Goal: Information Seeking & Learning: Learn about a topic

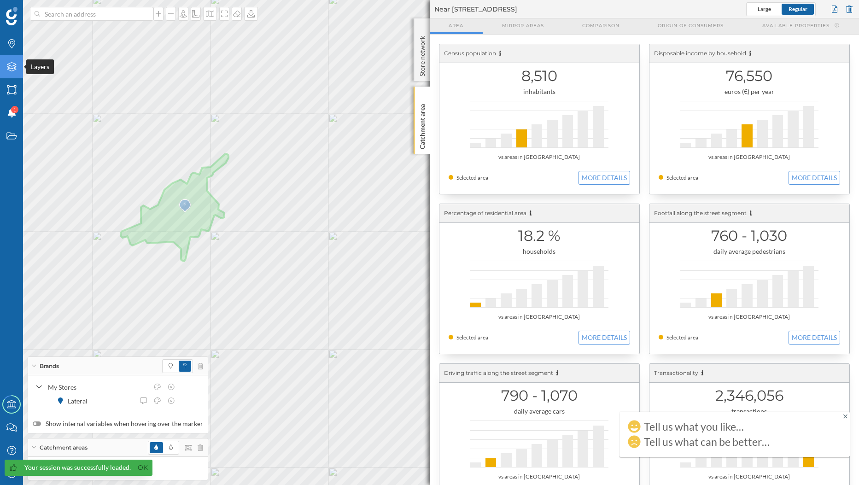
click at [11, 66] on icon at bounding box center [11, 66] width 9 height 9
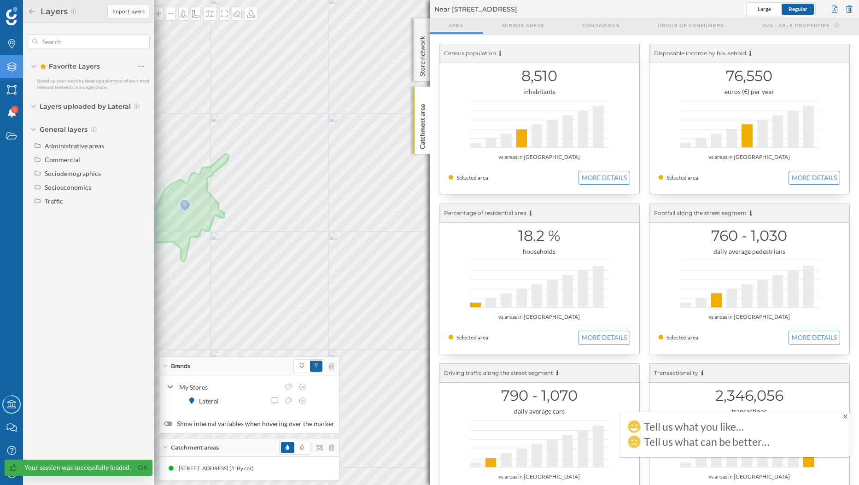
click at [58, 134] on span "General layers" at bounding box center [64, 129] width 48 height 9
click at [10, 66] on icon at bounding box center [11, 66] width 9 height 9
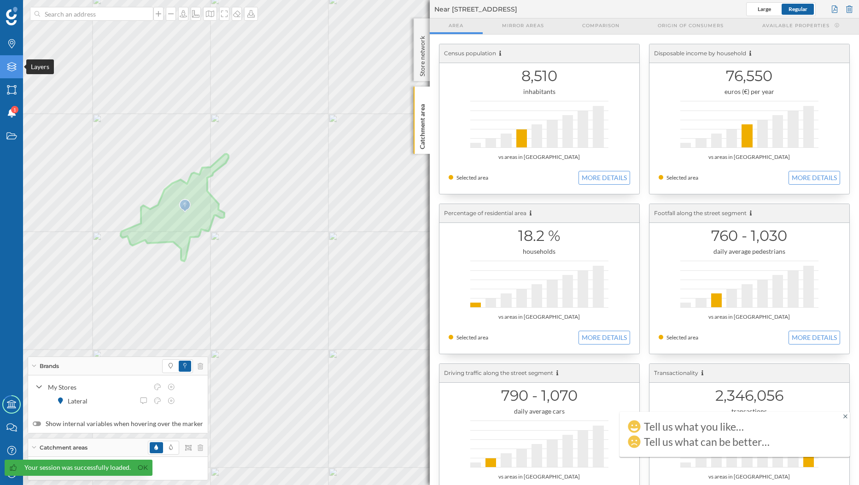
drag, startPoint x: 8, startPoint y: 65, endPoint x: 17, endPoint y: 76, distance: 14.1
click at [8, 65] on icon "Layers" at bounding box center [12, 66] width 12 height 9
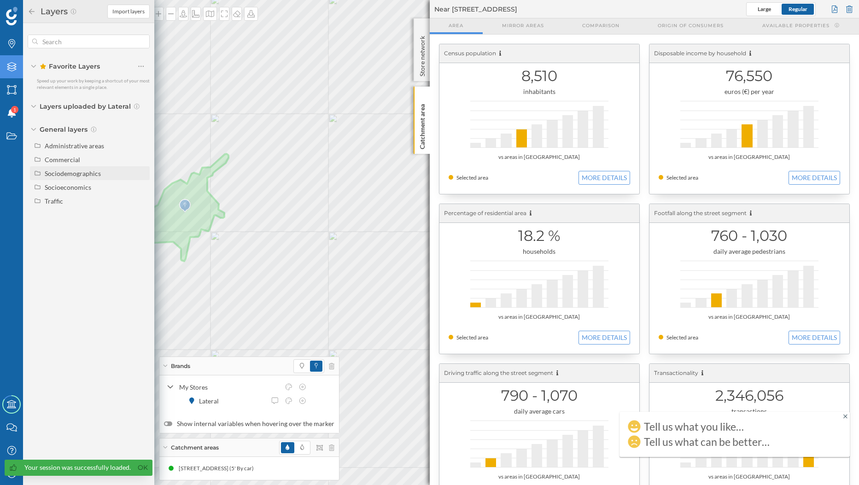
click at [96, 173] on div "Sociodemographics" at bounding box center [73, 173] width 56 height 8
click at [95, 292] on div "Socioeconomics" at bounding box center [96, 290] width 102 height 10
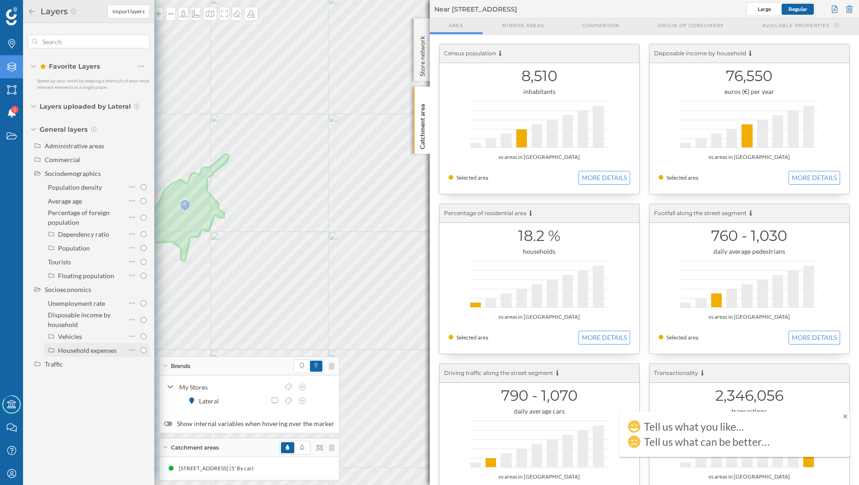
click at [93, 350] on div "Household expenses" at bounding box center [87, 350] width 58 height 8
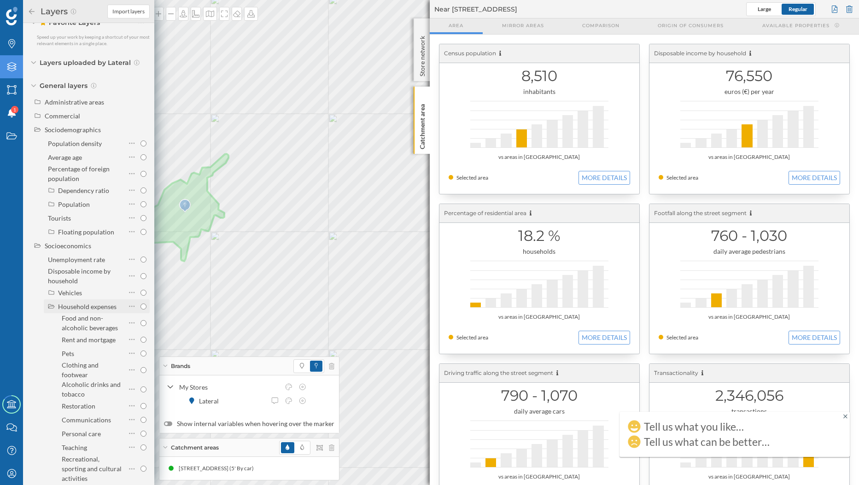
click at [70, 305] on div "Household expenses" at bounding box center [87, 306] width 58 height 8
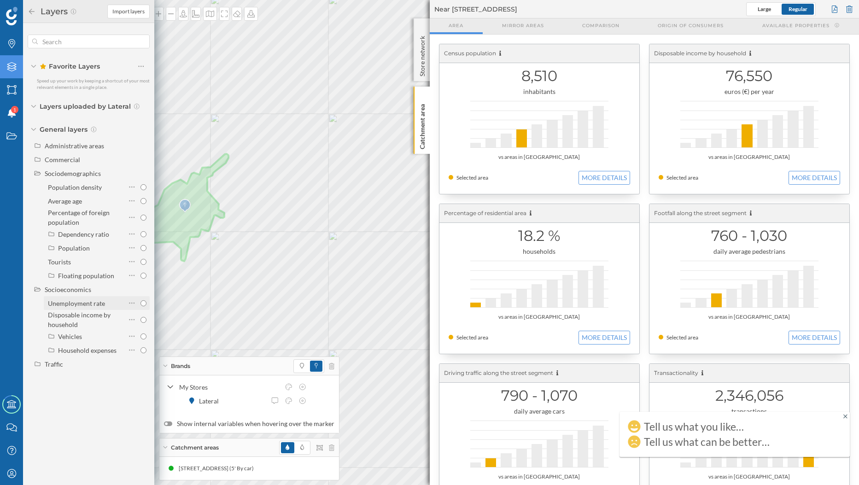
scroll to position [0, 0]
click at [66, 290] on div "Socioeconomics" at bounding box center [68, 289] width 47 height 8
click at [105, 161] on div "Commercial" at bounding box center [96, 160] width 102 height 10
click at [96, 177] on div "Commercial markers" at bounding box center [78, 173] width 60 height 8
click at [140, 176] on input "Commercial markers" at bounding box center [143, 173] width 6 height 6
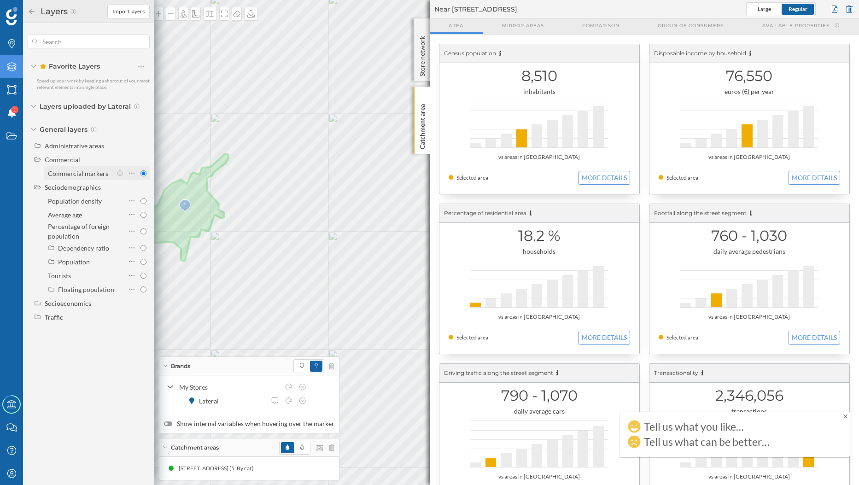
click at [99, 174] on div "Commercial markers" at bounding box center [78, 173] width 60 height 8
click at [140, 174] on input "Commercial markers" at bounding box center [143, 173] width 6 height 6
click at [142, 174] on input "Commercial markers" at bounding box center [143, 173] width 6 height 6
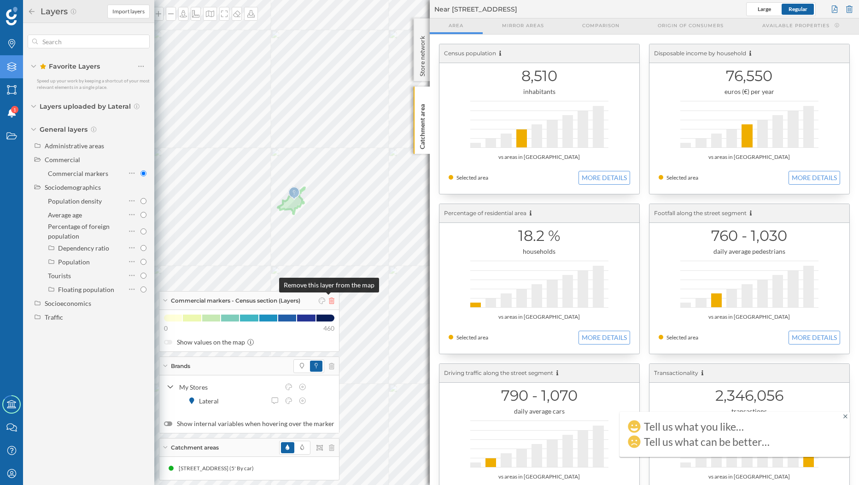
click at [329, 300] on icon at bounding box center [332, 300] width 6 height 6
radio input "false"
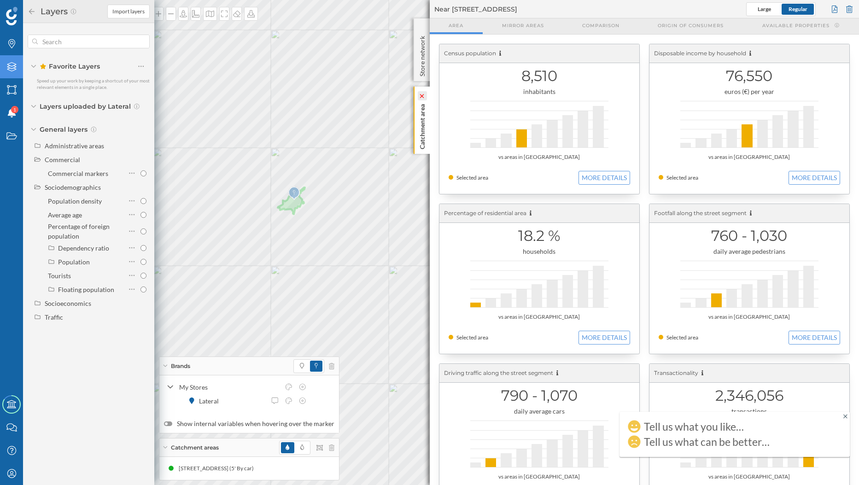
click at [421, 97] on icon at bounding box center [421, 96] width 4 height 4
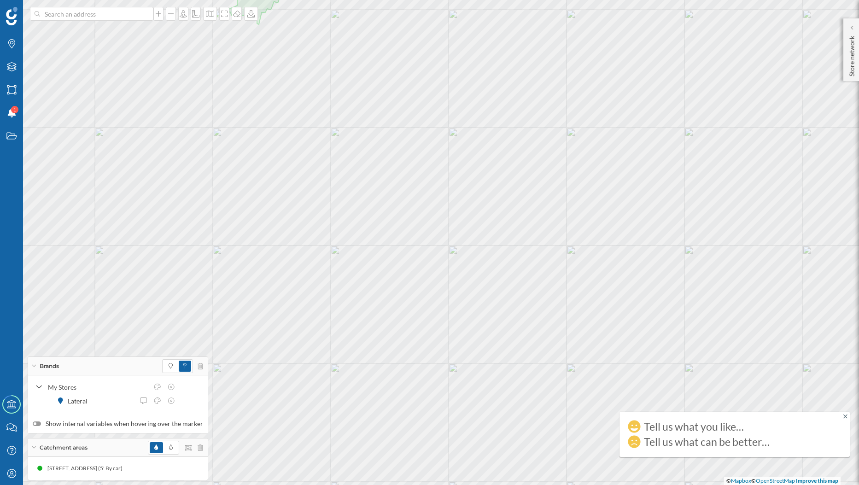
click at [846, 415] on icon at bounding box center [845, 416] width 4 height 4
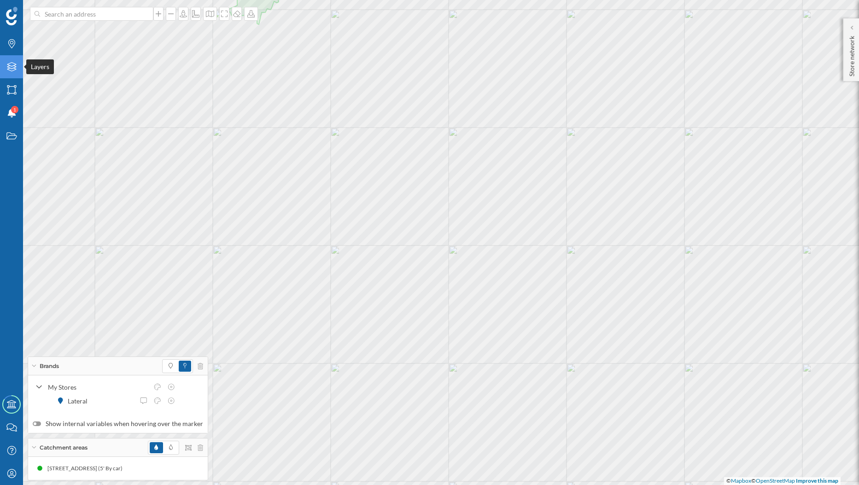
click at [20, 72] on div "Layers" at bounding box center [11, 66] width 23 height 23
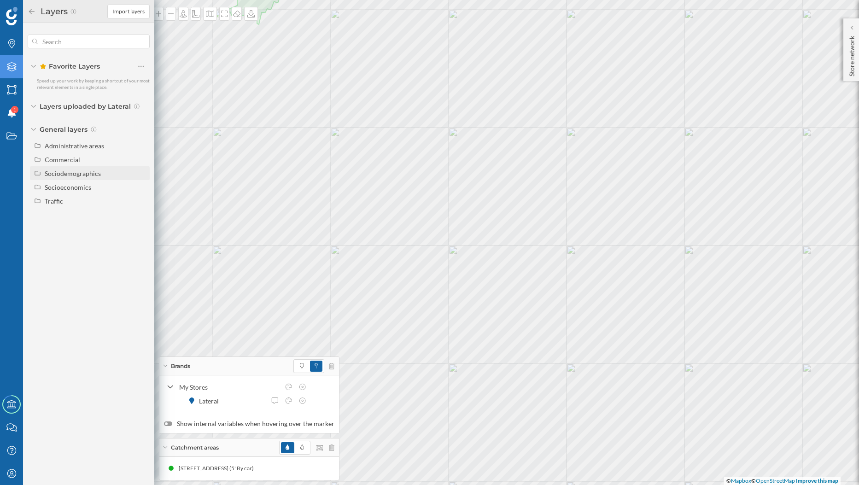
click at [91, 173] on div "Sociodemographics" at bounding box center [73, 173] width 56 height 8
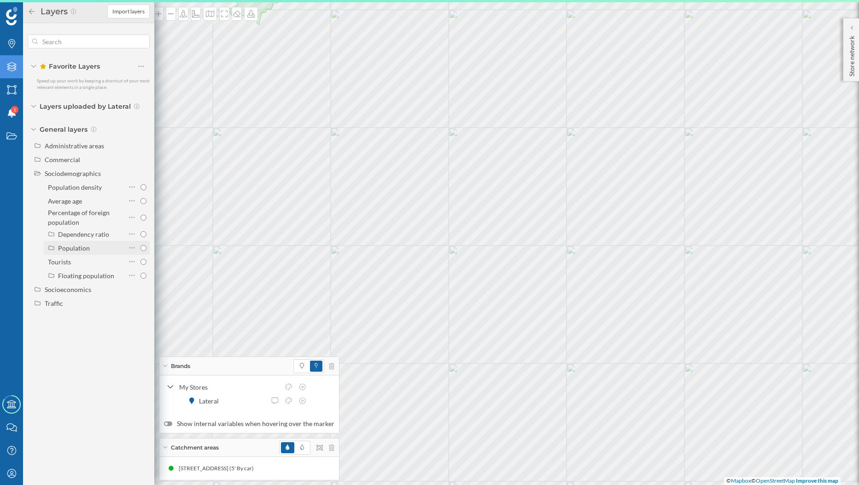
click at [118, 250] on div "Population" at bounding box center [90, 248] width 65 height 10
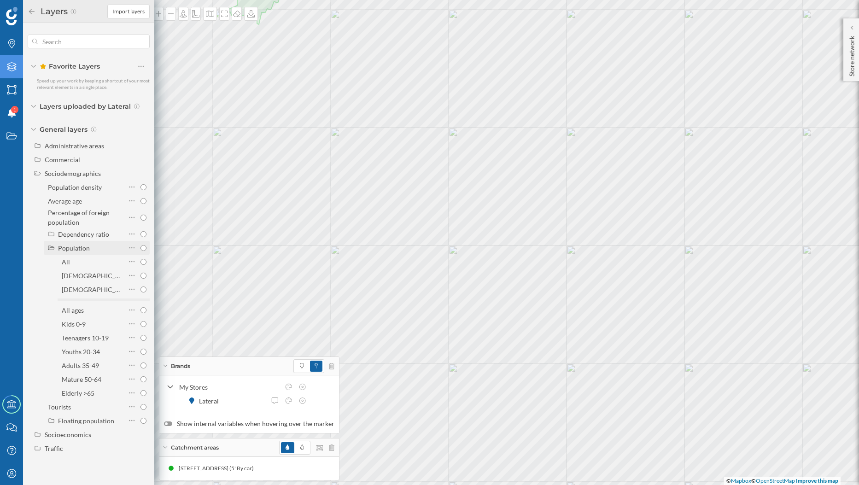
click at [118, 250] on div "Population" at bounding box center [90, 248] width 65 height 10
click at [94, 264] on div "Tourists" at bounding box center [86, 262] width 76 height 10
click at [140, 264] on input "Tourists" at bounding box center [143, 262] width 6 height 6
radio input "true"
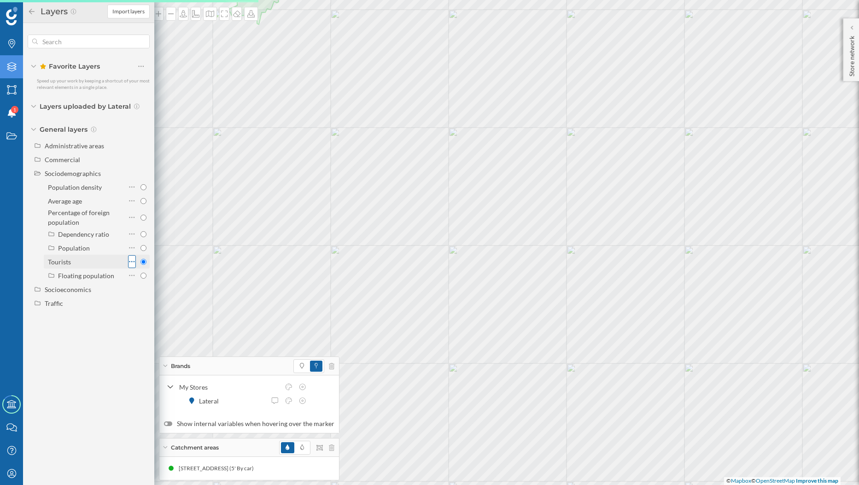
click at [129, 263] on icon at bounding box center [132, 261] width 6 height 9
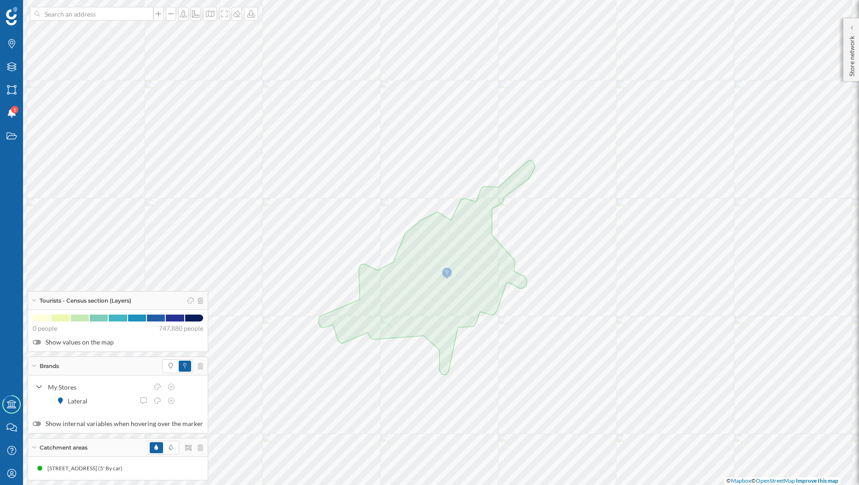
click at [194, 448] on div at bounding box center [175, 448] width 55 height 14
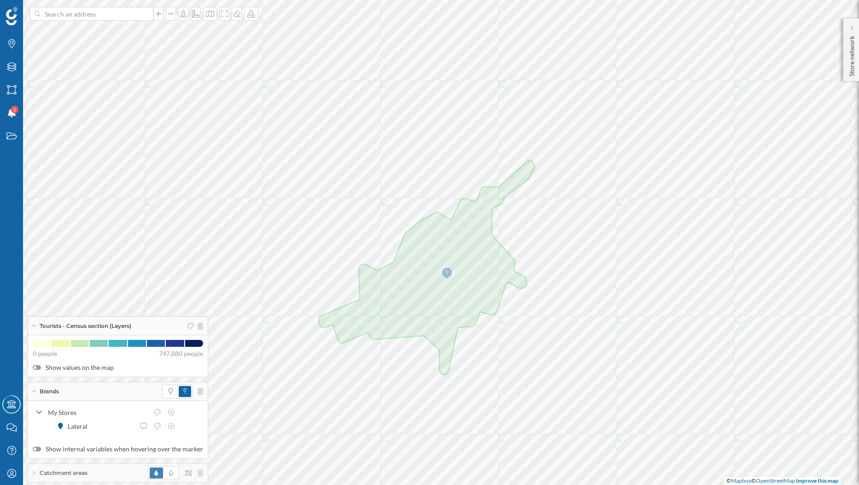
click at [34, 396] on div "Brands" at bounding box center [118, 391] width 180 height 18
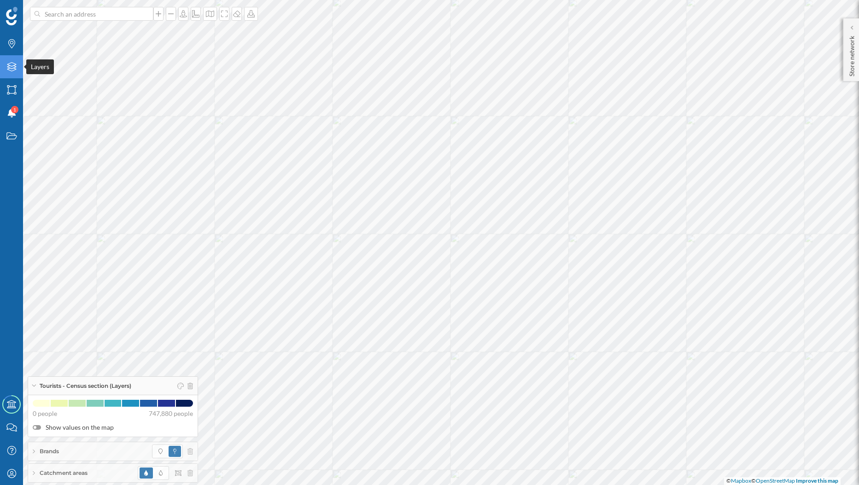
click at [7, 68] on icon "Layers" at bounding box center [12, 66] width 12 height 9
click at [8, 66] on icon at bounding box center [11, 66] width 9 height 9
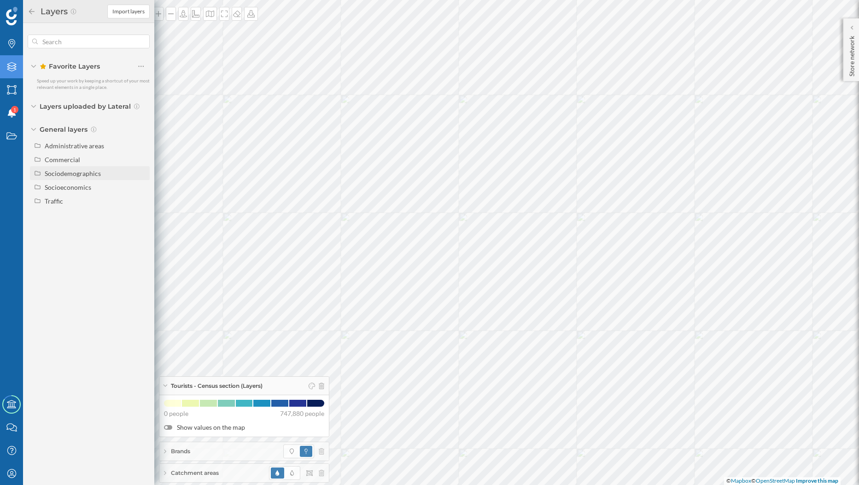
click at [98, 177] on div "Sociodemographics" at bounding box center [73, 173] width 56 height 8
click at [80, 175] on div "Sociodemographics" at bounding box center [73, 173] width 56 height 8
click at [79, 186] on div "Socioeconomics" at bounding box center [68, 187] width 47 height 8
click at [94, 251] on div "Household expenses" at bounding box center [87, 248] width 58 height 8
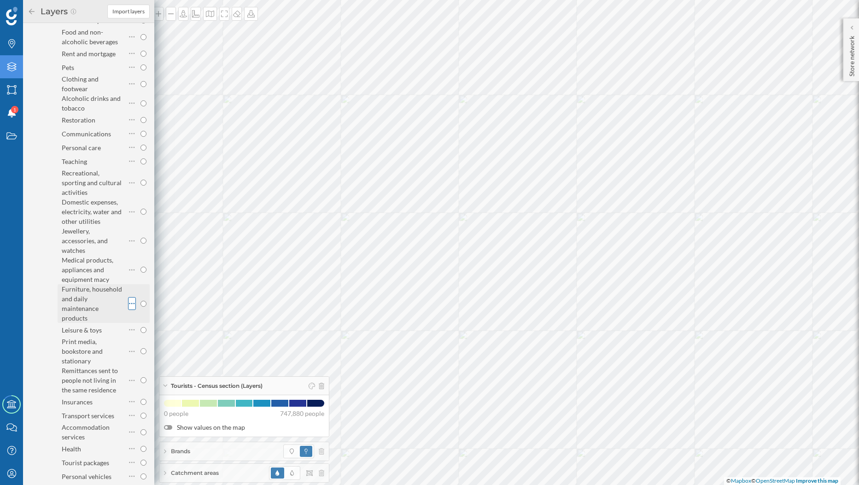
scroll to position [253, 0]
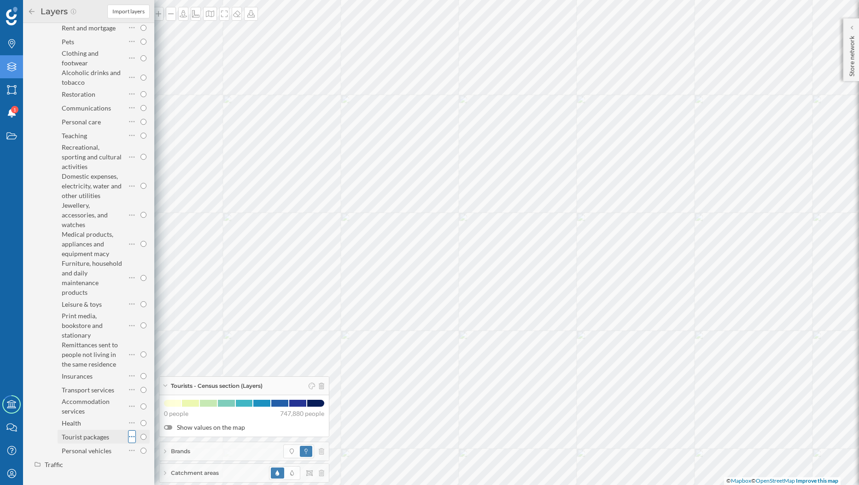
click at [131, 437] on icon at bounding box center [132, 436] width 6 height 9
click at [82, 167] on div "Recreational, sporting and cultural activities" at bounding box center [92, 156] width 60 height 27
click at [140, 160] on input "Recreational, sporting and cultural activities" at bounding box center [143, 157] width 6 height 6
radio input "true"
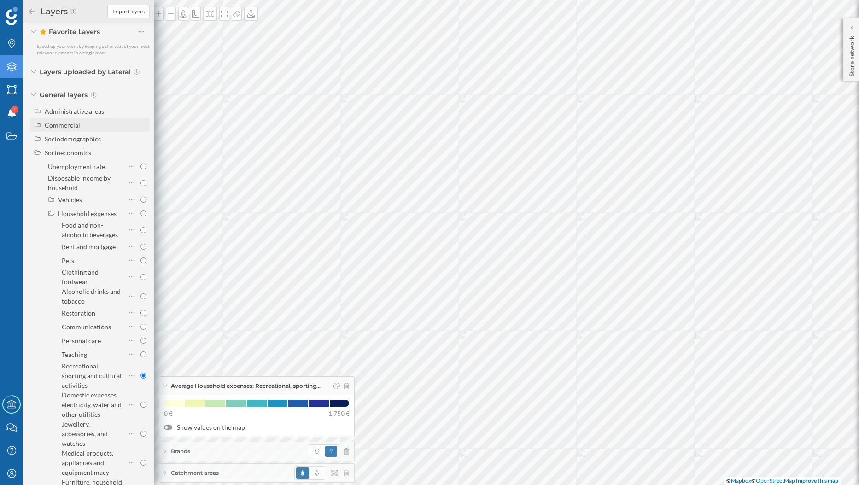
scroll to position [25, 0]
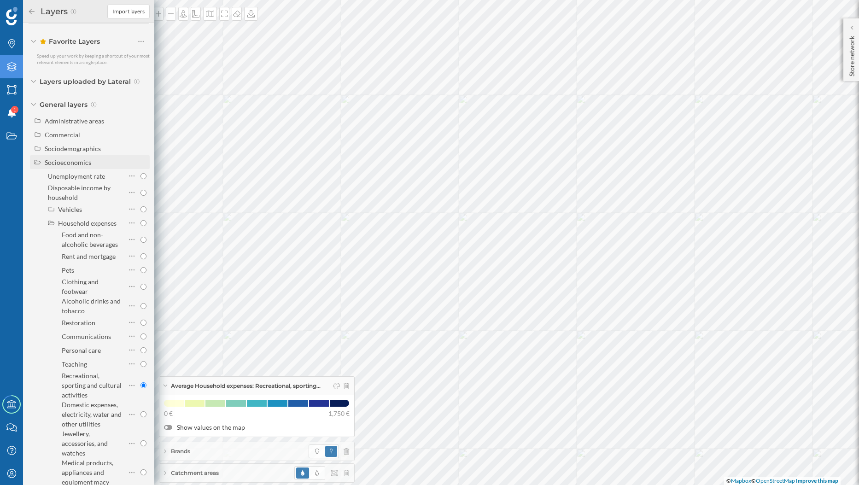
click at [66, 162] on div "Socioeconomics" at bounding box center [68, 162] width 47 height 8
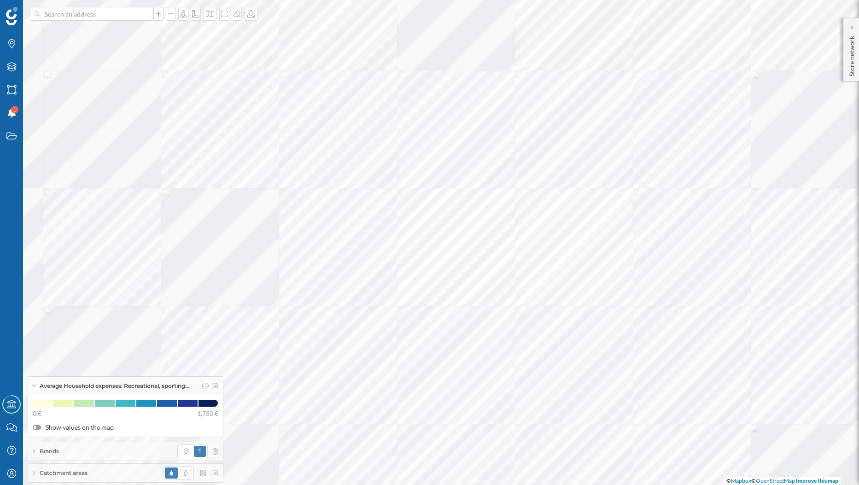
click at [582, 315] on div at bounding box center [582, 315] width 0 height 0
click at [108, 401] on span at bounding box center [105, 403] width 20 height 7
click at [128, 402] on span at bounding box center [126, 403] width 20 height 7
click at [218, 386] on icon at bounding box center [215, 386] width 6 height 6
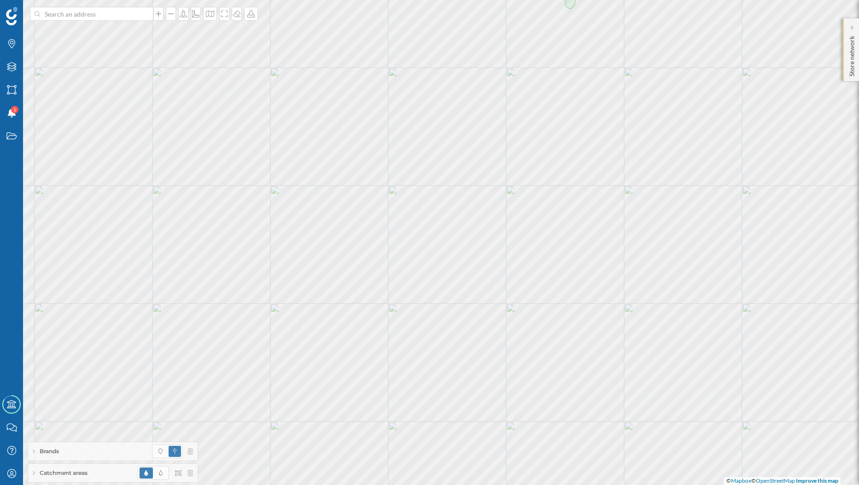
click at [849, 66] on p "Store network" at bounding box center [851, 54] width 9 height 44
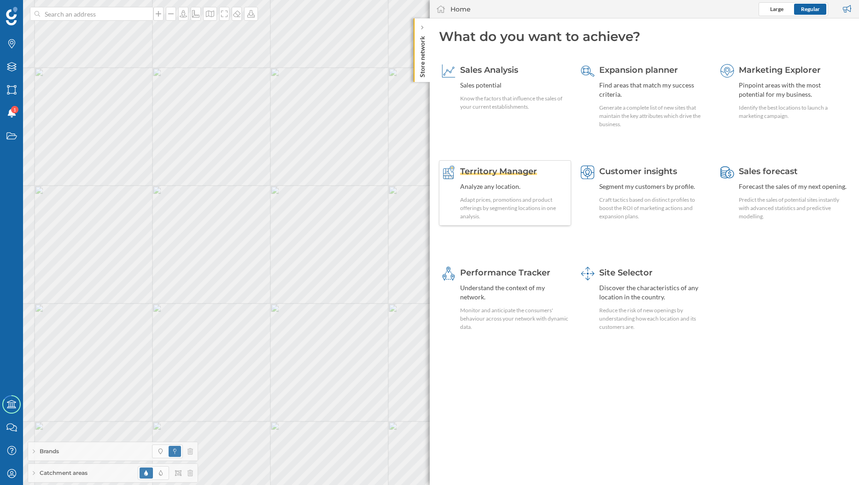
click at [528, 177] on div "Territory Manager Analyze any location. Adapt prices, promotions and product of…" at bounding box center [514, 192] width 109 height 55
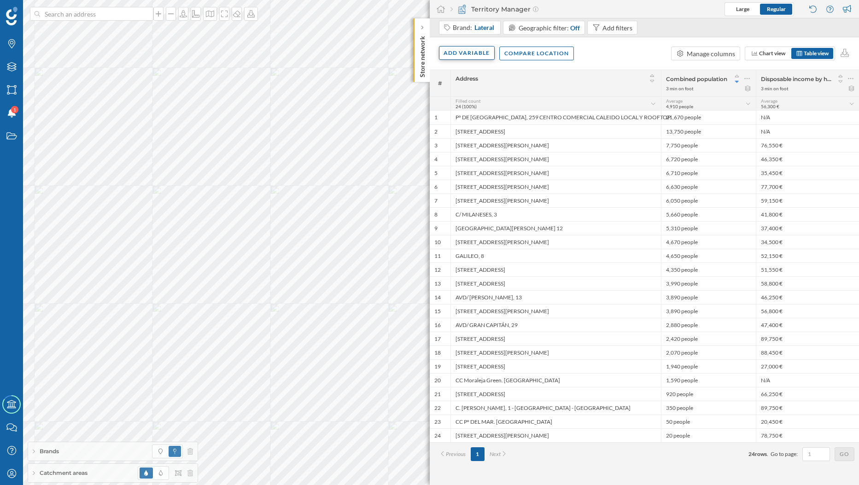
click at [472, 58] on div "Add variable" at bounding box center [467, 53] width 56 height 14
click at [470, 94] on div "External variables" at bounding box center [490, 91] width 92 height 10
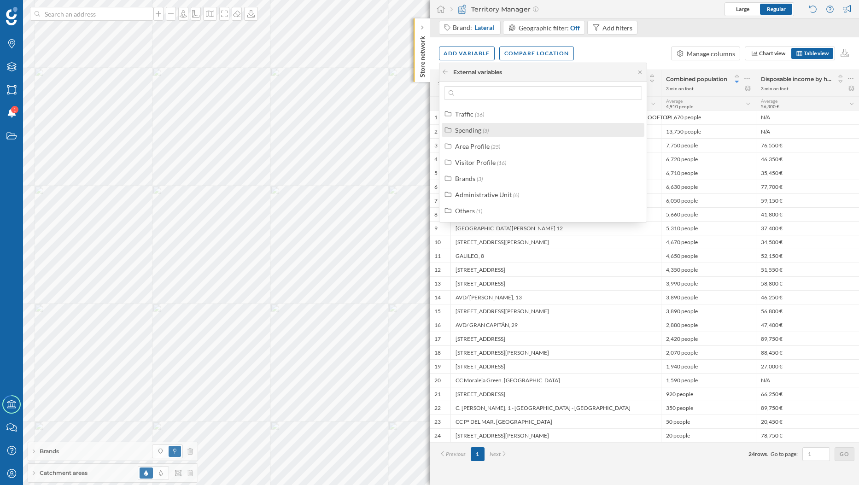
click at [472, 135] on div "Spending (3)" at bounding box center [543, 130] width 203 height 14
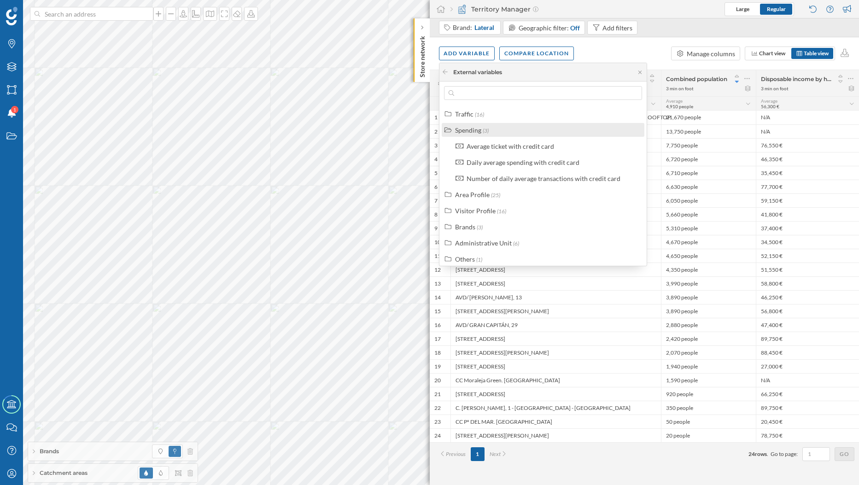
click at [472, 135] on div "Spending (3)" at bounding box center [543, 130] width 203 height 14
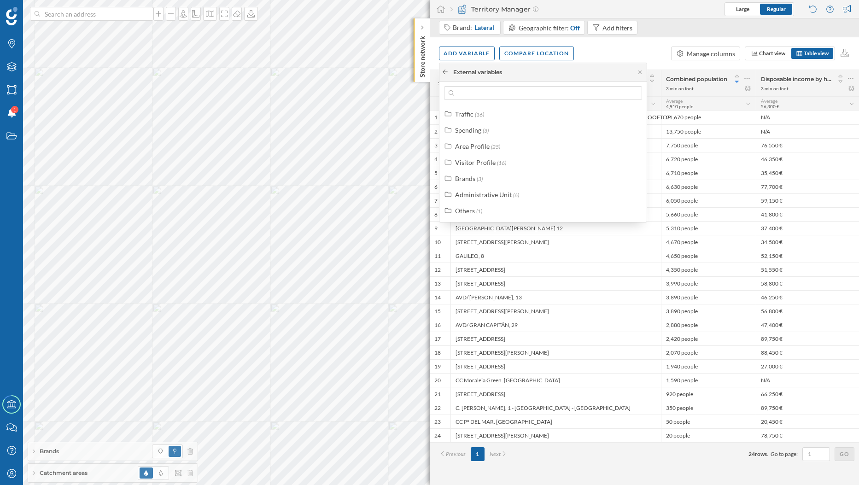
click at [448, 71] on icon at bounding box center [445, 72] width 7 height 6
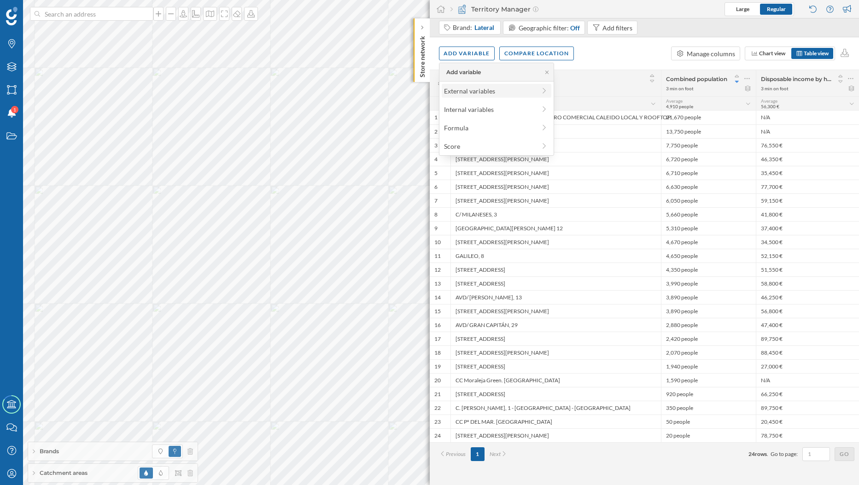
click at [469, 90] on div "External variables" at bounding box center [490, 91] width 92 height 10
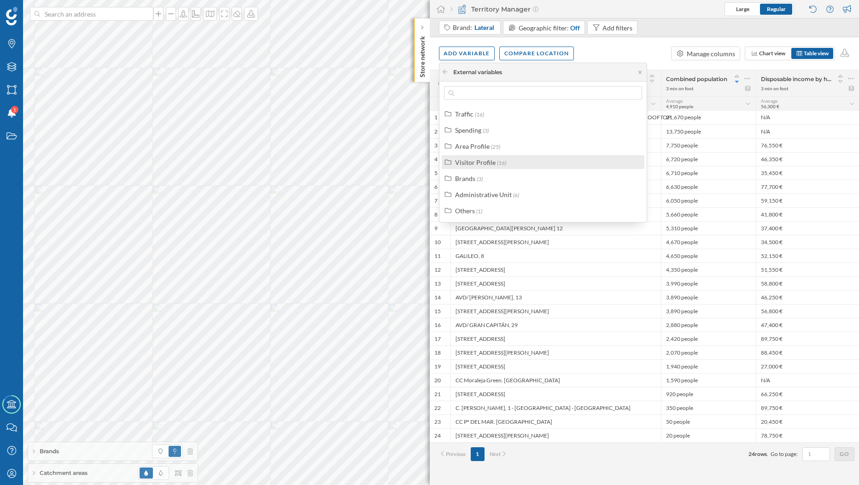
click at [493, 166] on label "Visitor Profile (16)" at bounding box center [480, 162] width 51 height 10
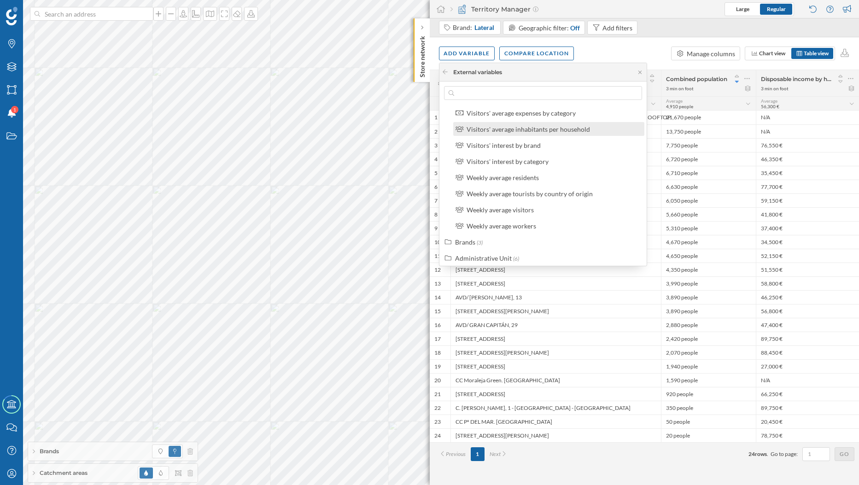
scroll to position [214, 0]
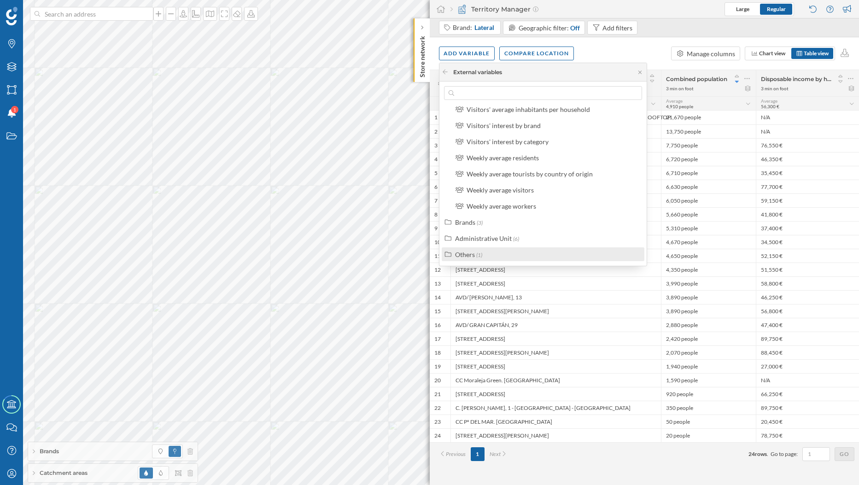
click at [491, 255] on div "Others (1)" at bounding box center [547, 255] width 184 height 10
click at [506, 256] on div "Commercial area" at bounding box center [490, 254] width 49 height 8
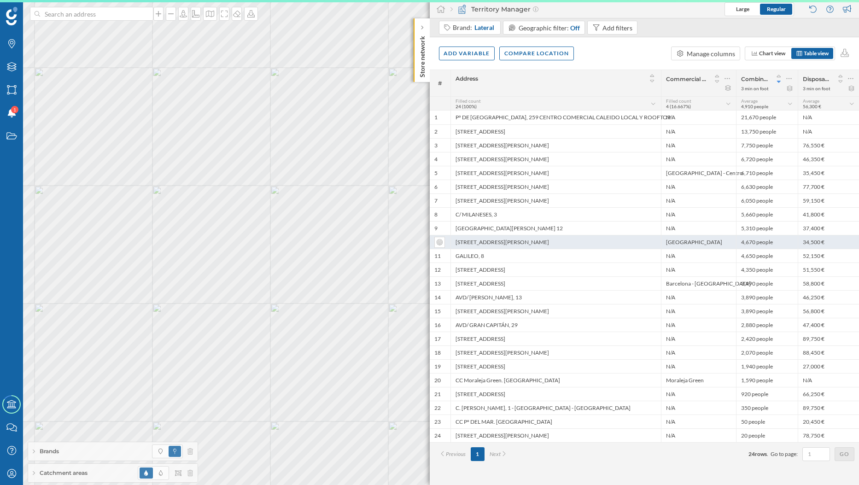
scroll to position [0, 0]
click at [818, 287] on div at bounding box center [818, 287] width 0 height 0
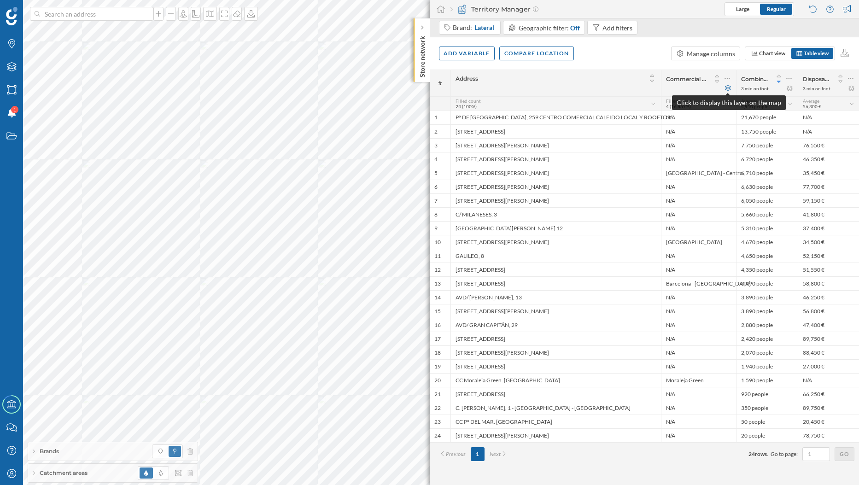
click at [727, 88] on icon at bounding box center [727, 88] width 7 height 6
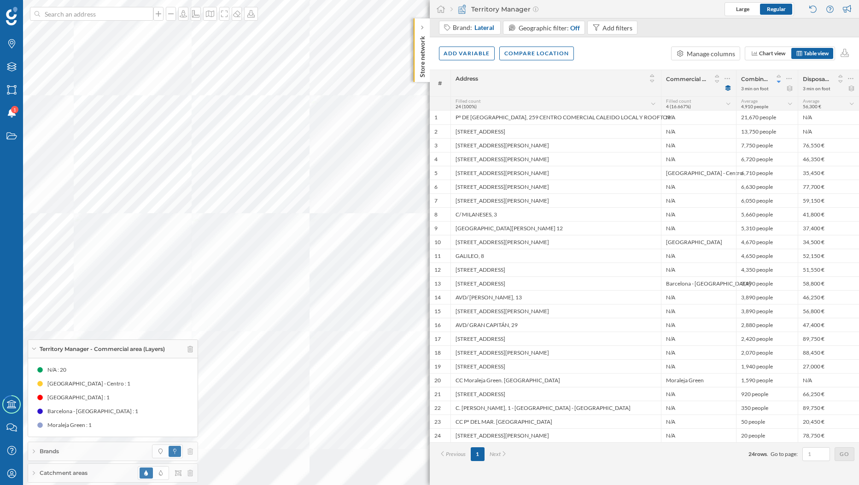
click at [796, 110] on div at bounding box center [796, 110] width 0 height 0
click at [479, 58] on div "Add variable" at bounding box center [467, 53] width 56 height 14
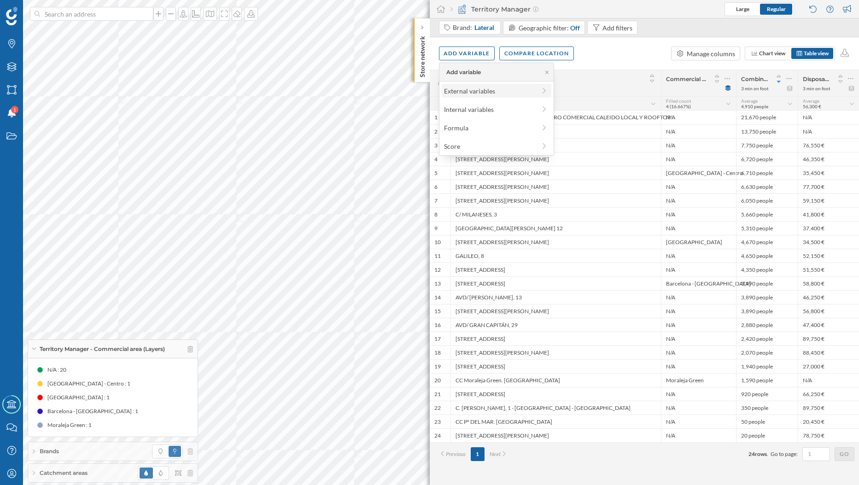
click at [476, 90] on div "External variables" at bounding box center [490, 91] width 92 height 10
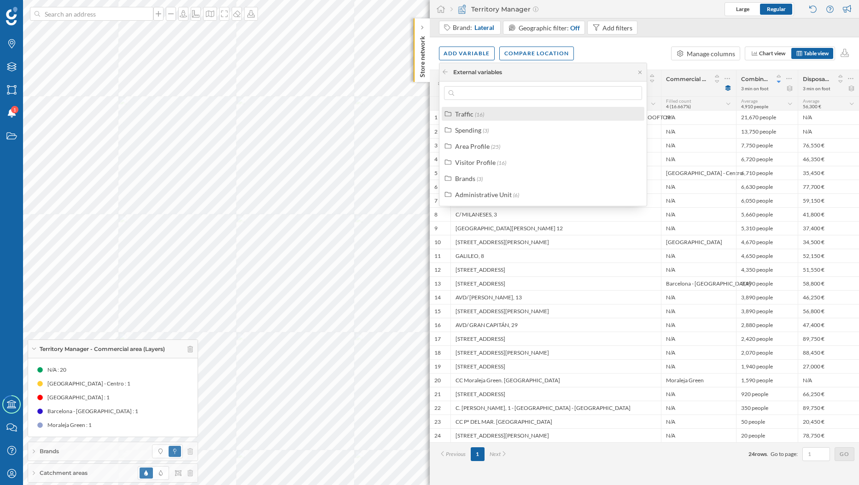
click at [475, 114] on span "(16)" at bounding box center [479, 114] width 9 height 7
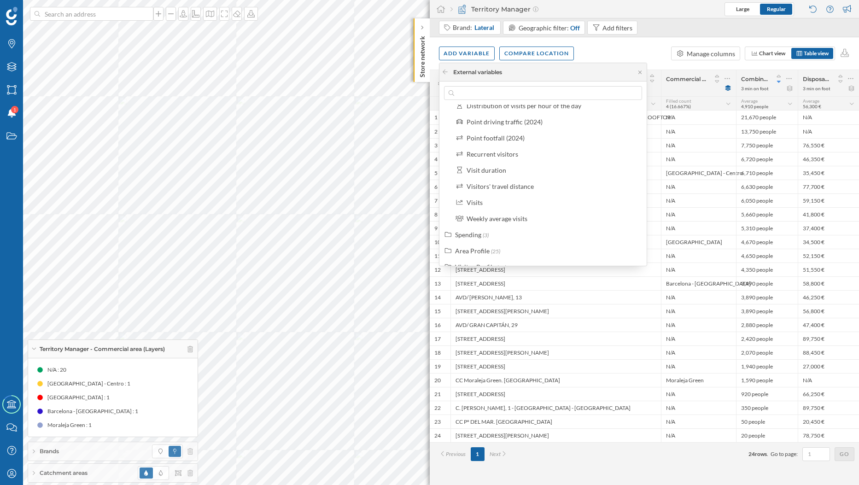
scroll to position [198, 0]
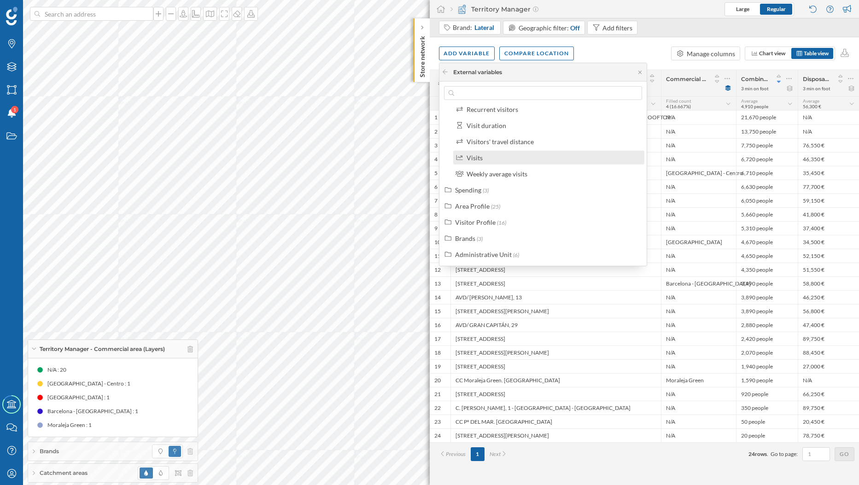
click at [495, 163] on div "Visits" at bounding box center [548, 158] width 191 height 14
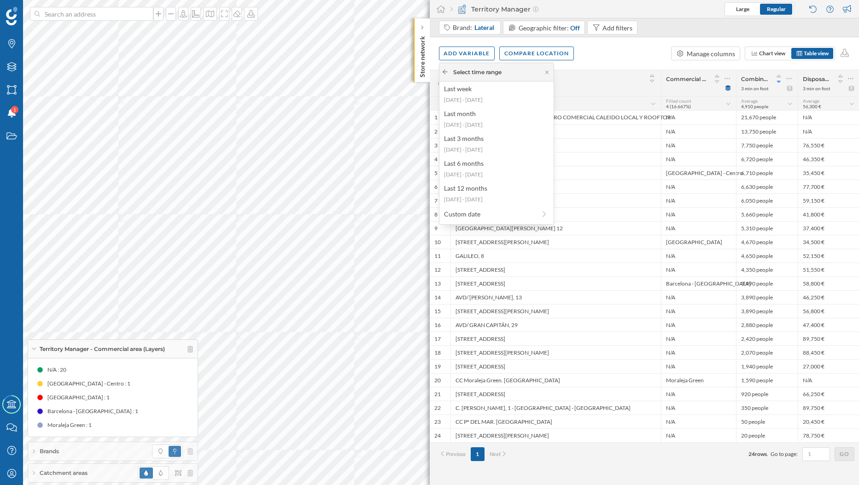
click at [444, 70] on icon at bounding box center [445, 72] width 7 height 6
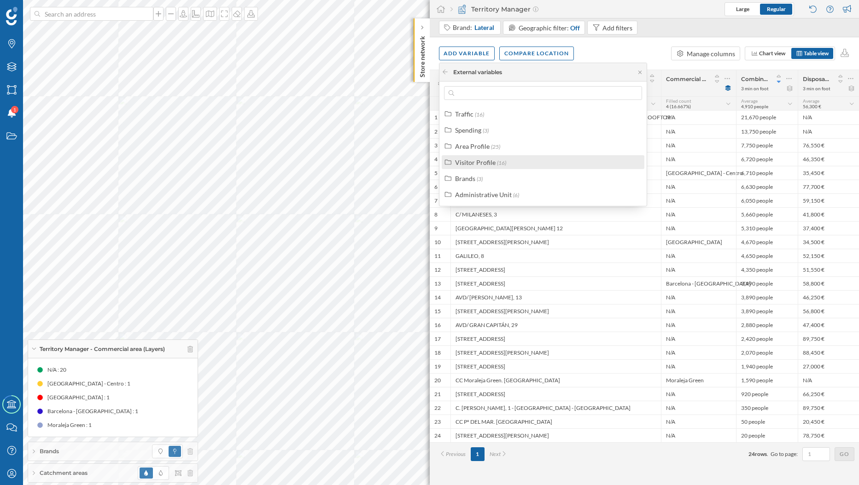
click at [490, 161] on div "Visitor Profile" at bounding box center [475, 162] width 41 height 8
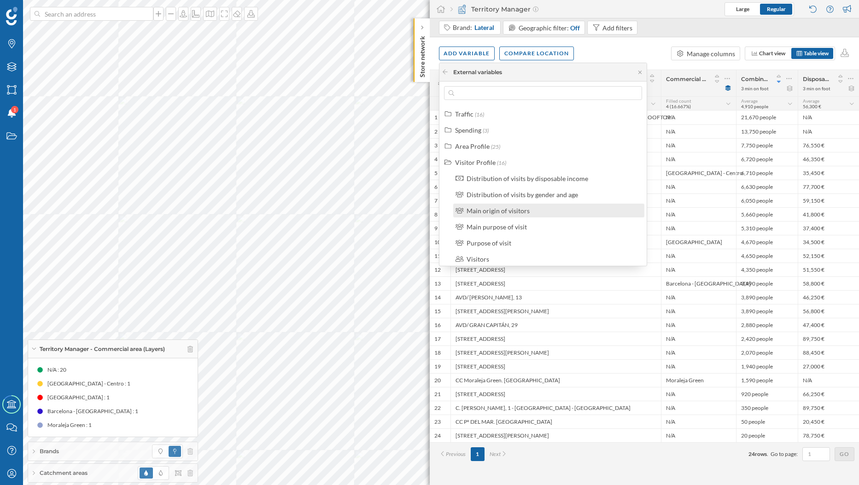
click at [480, 212] on div "Main origin of visitors" at bounding box center [497, 211] width 63 height 8
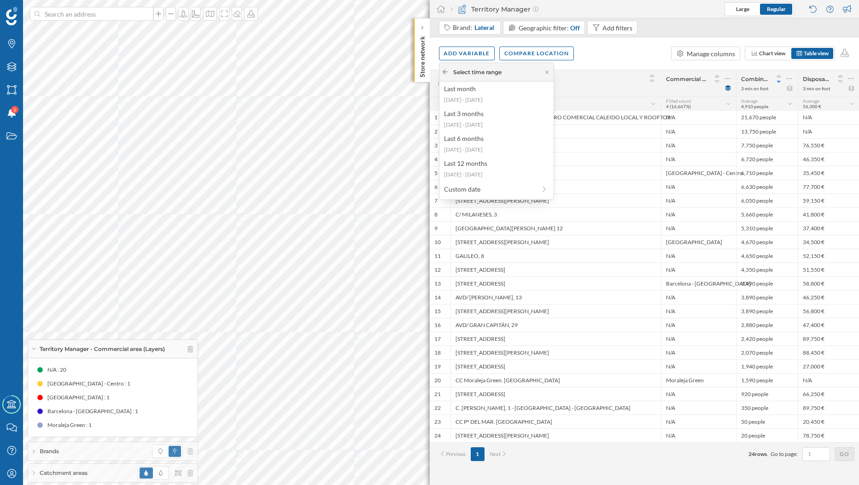
click at [447, 73] on icon at bounding box center [445, 72] width 7 height 6
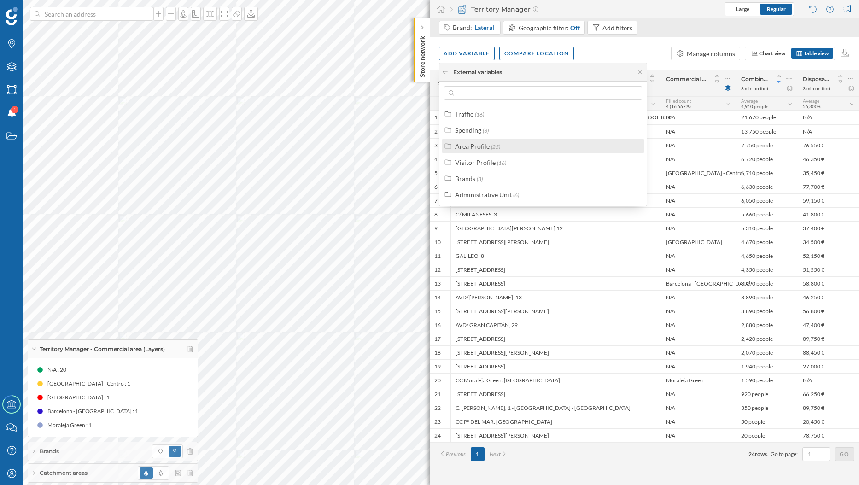
click at [495, 148] on span "(25)" at bounding box center [495, 146] width 9 height 7
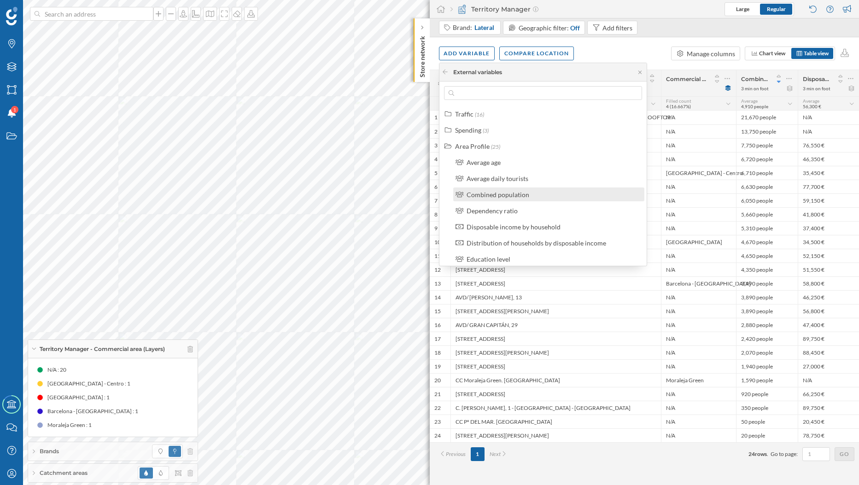
click at [495, 193] on div "Combined population" at bounding box center [497, 195] width 63 height 8
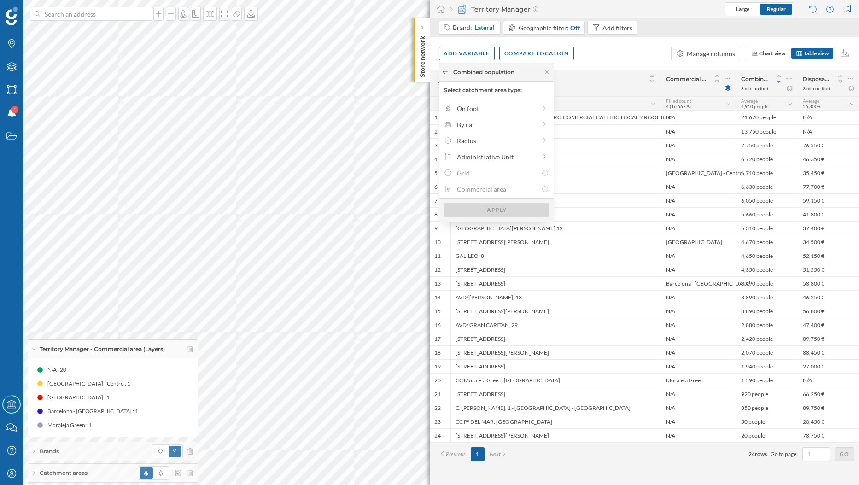
click at [445, 70] on icon at bounding box center [444, 72] width 5 height 5
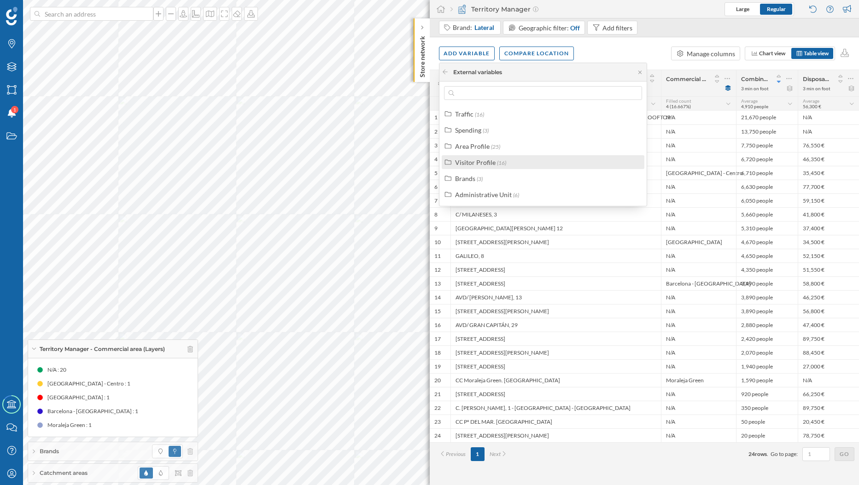
click at [505, 163] on div "Visitor Profile (16)" at bounding box center [547, 162] width 184 height 10
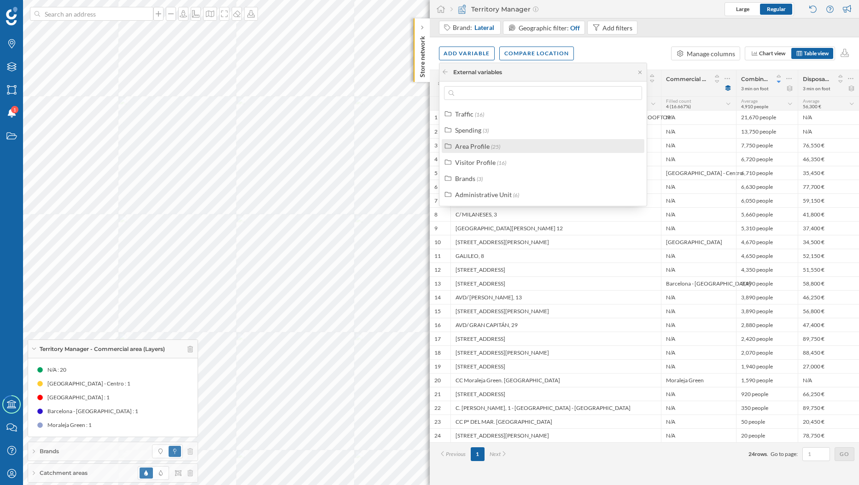
click at [495, 148] on span "(25)" at bounding box center [495, 146] width 9 height 7
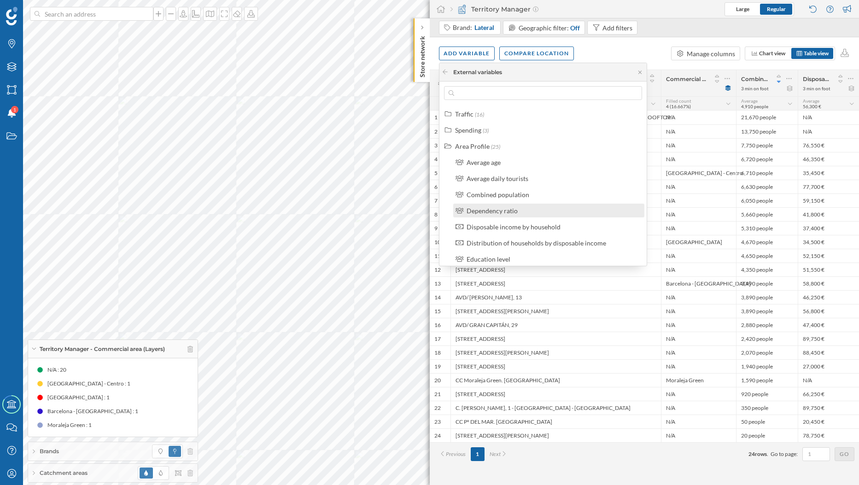
scroll to position [31, 0]
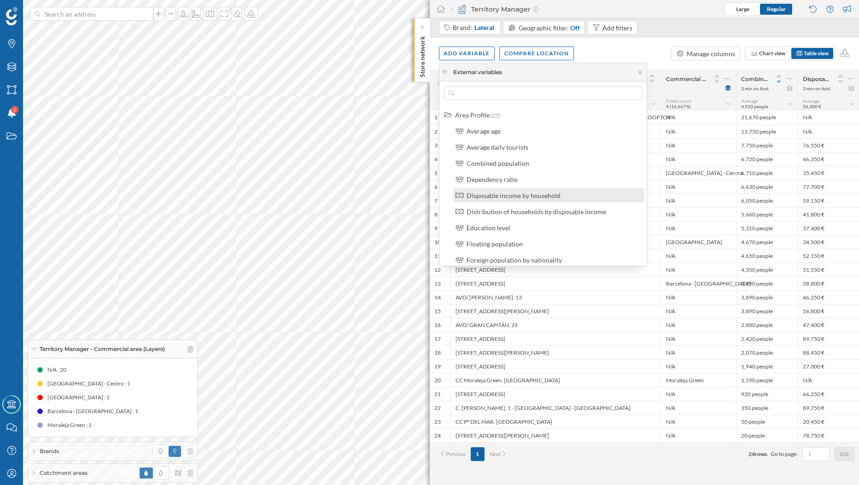
click at [504, 200] on div "Disposable income by household" at bounding box center [548, 195] width 191 height 14
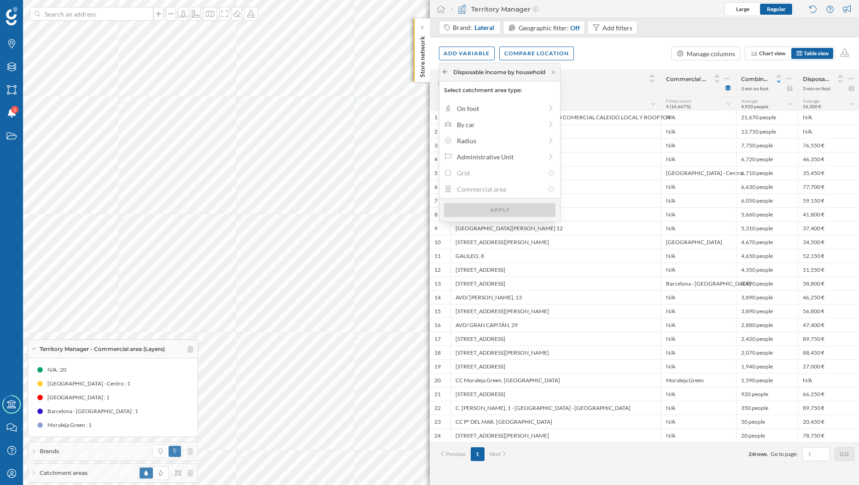
click at [443, 72] on icon at bounding box center [445, 72] width 7 height 6
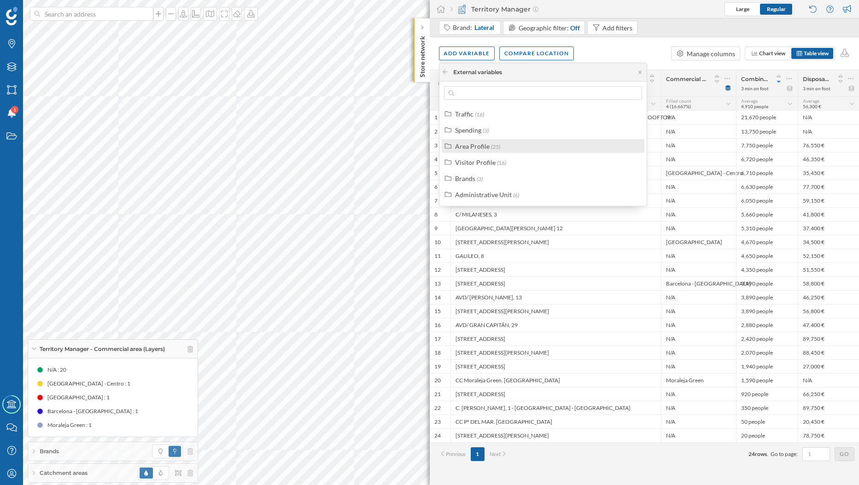
click at [482, 142] on div "Area Profile" at bounding box center [472, 146] width 35 height 8
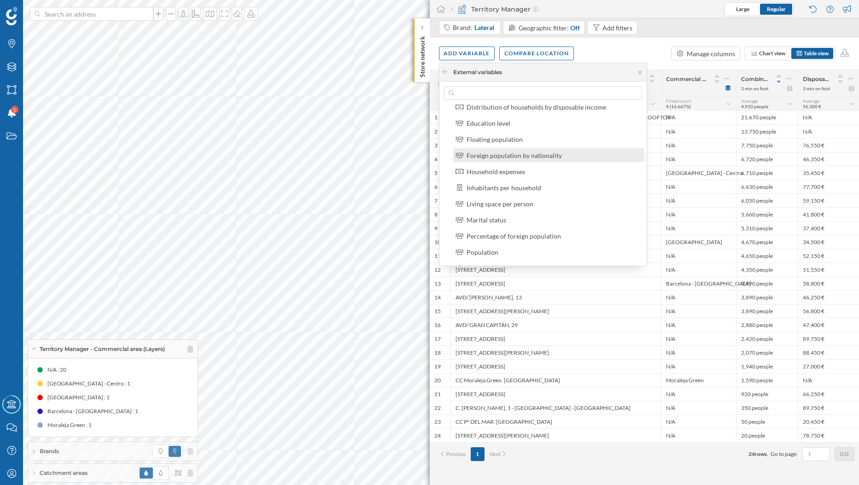
scroll to position [138, 0]
click at [486, 169] on div "Household expenses" at bounding box center [495, 170] width 58 height 8
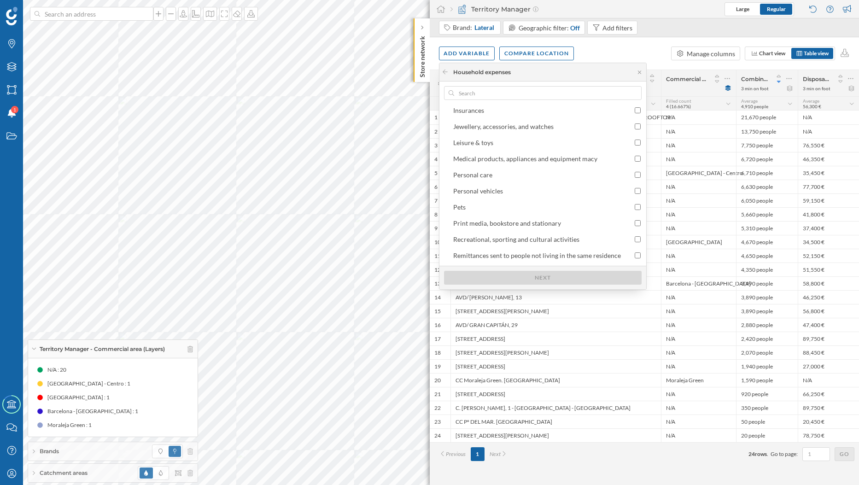
scroll to position [228, 0]
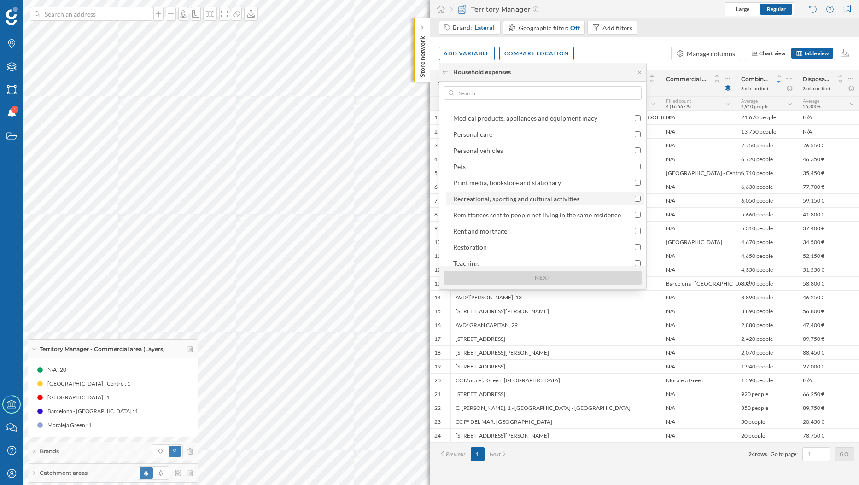
click at [506, 202] on div "Recreational, sporting and cultural activities" at bounding box center [516, 199] width 126 height 8
click at [634, 202] on input "Recreational, sporting and cultural activities" at bounding box center [637, 199] width 6 height 6
checkbox input "true"
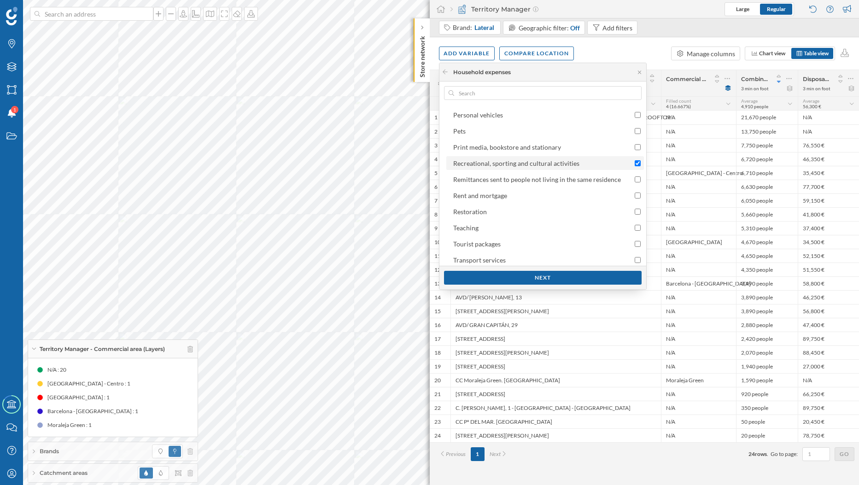
scroll to position [267, 0]
click at [510, 273] on div "Next" at bounding box center [543, 277] width 198 height 14
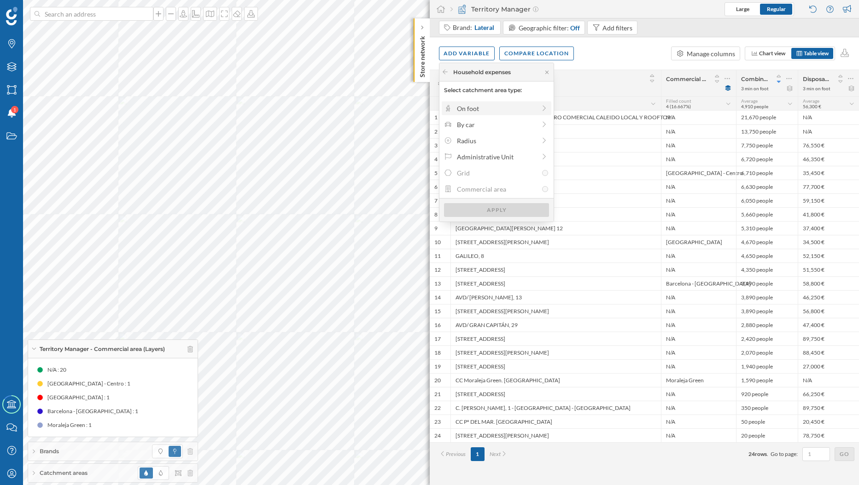
click at [471, 109] on div "On foot" at bounding box center [496, 109] width 79 height 10
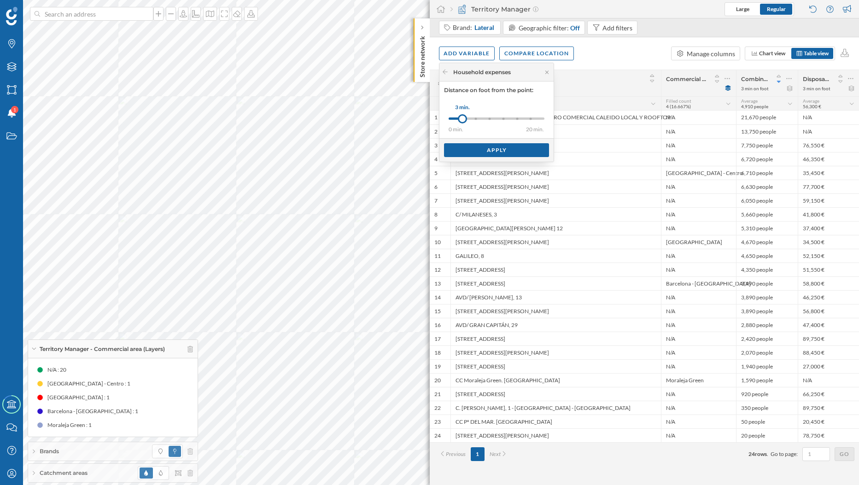
click at [475, 119] on div at bounding box center [476, 118] width 2 height 2
click at [474, 151] on div "Apply" at bounding box center [496, 150] width 105 height 14
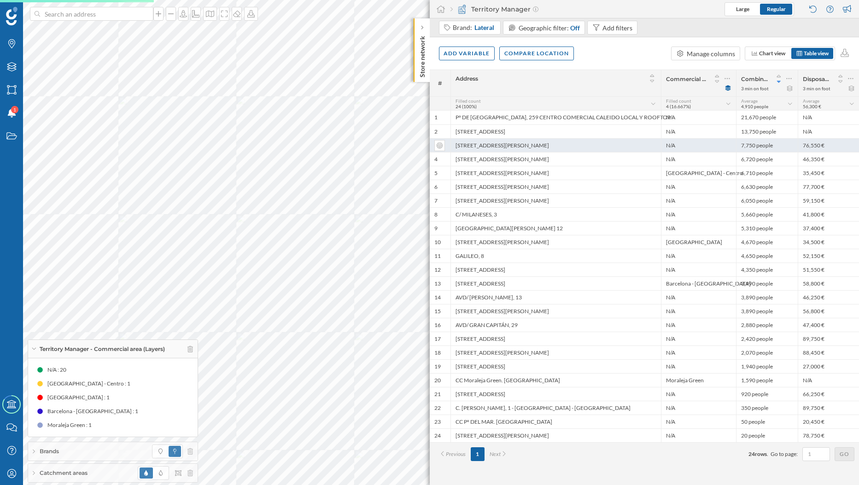
scroll to position [0, 0]
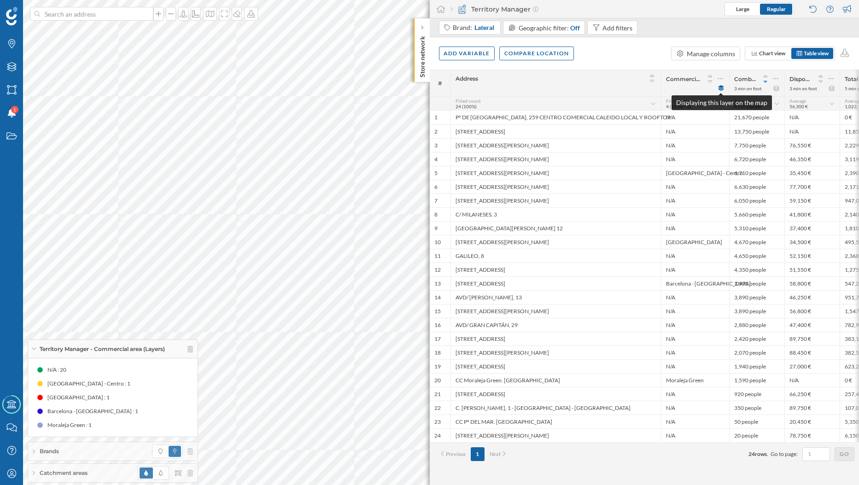
click at [717, 89] on icon at bounding box center [720, 88] width 7 height 6
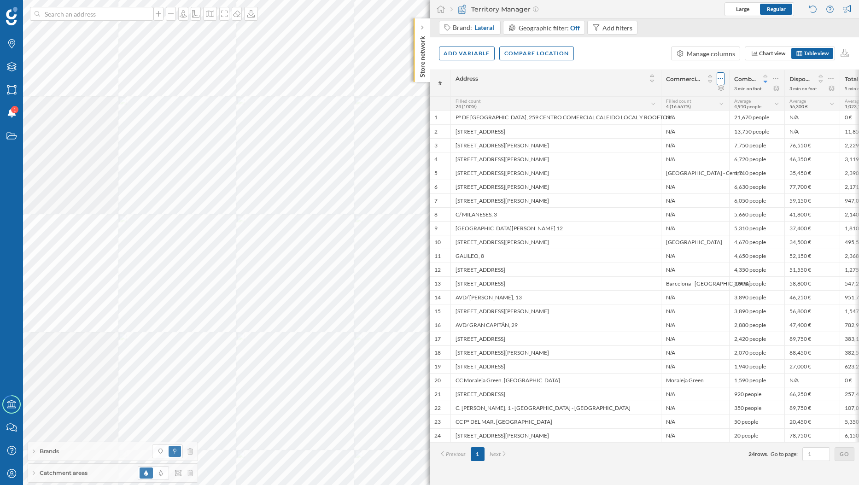
click at [717, 79] on div at bounding box center [720, 78] width 8 height 13
click at [690, 114] on div "Remove column" at bounding box center [676, 116] width 84 height 10
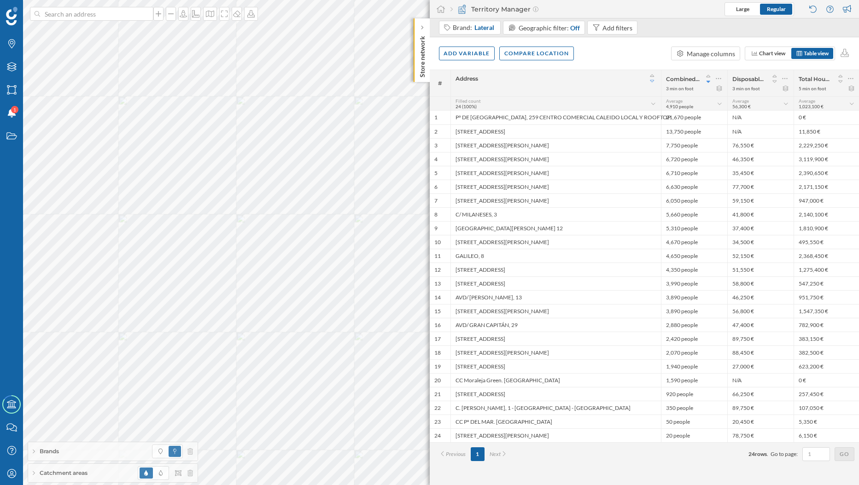
click at [650, 82] on icon at bounding box center [652, 81] width 8 height 6
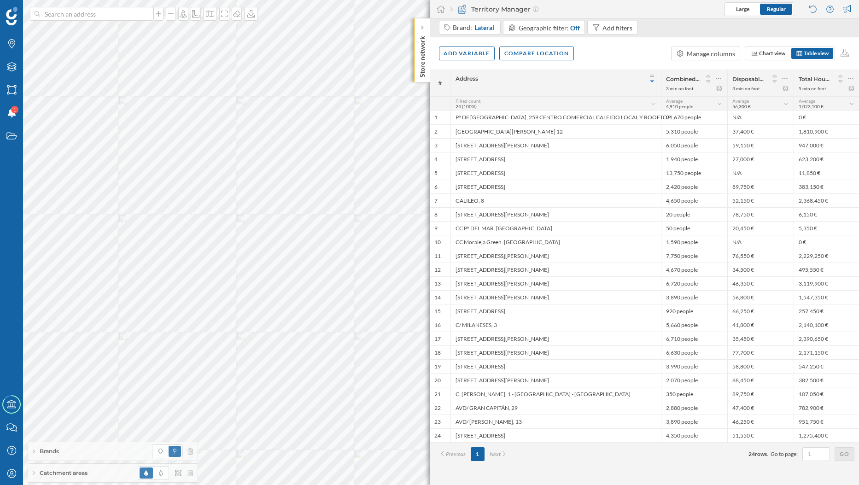
click at [658, 82] on div "Address" at bounding box center [555, 83] width 210 height 26
click at [851, 90] on icon at bounding box center [851, 89] width 7 height 6
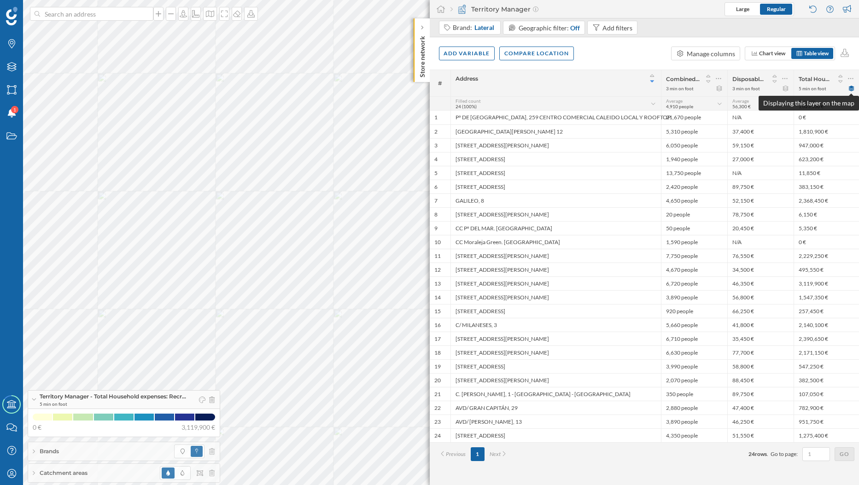
click at [851, 88] on icon at bounding box center [851, 89] width 6 height 6
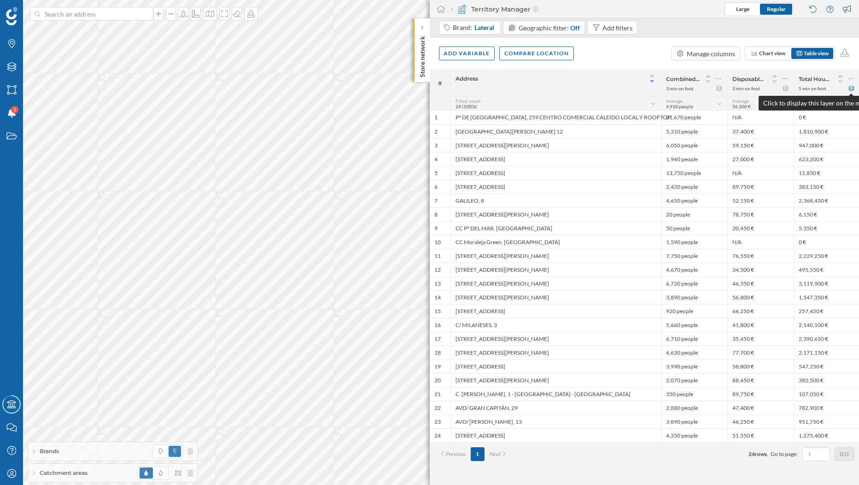
click at [851, 88] on icon at bounding box center [851, 89] width 6 height 6
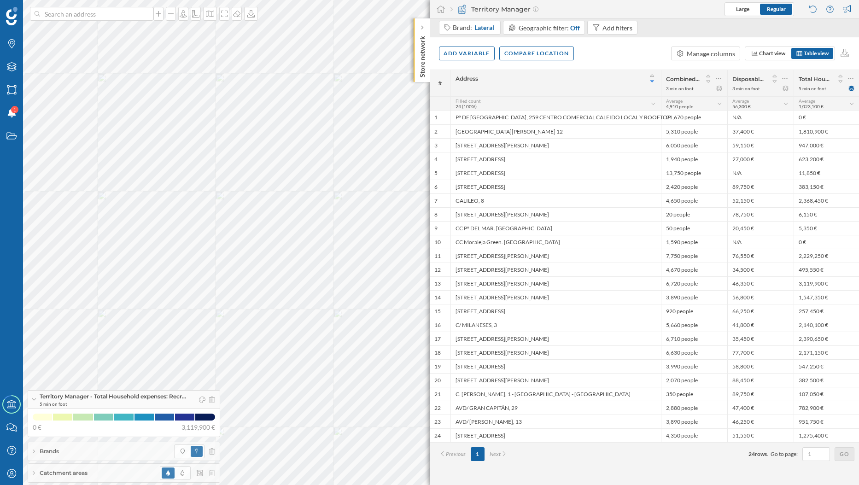
click at [503, 458] on div "Next" at bounding box center [498, 454] width 28 height 14
click at [213, 470] on icon at bounding box center [212, 473] width 6 height 6
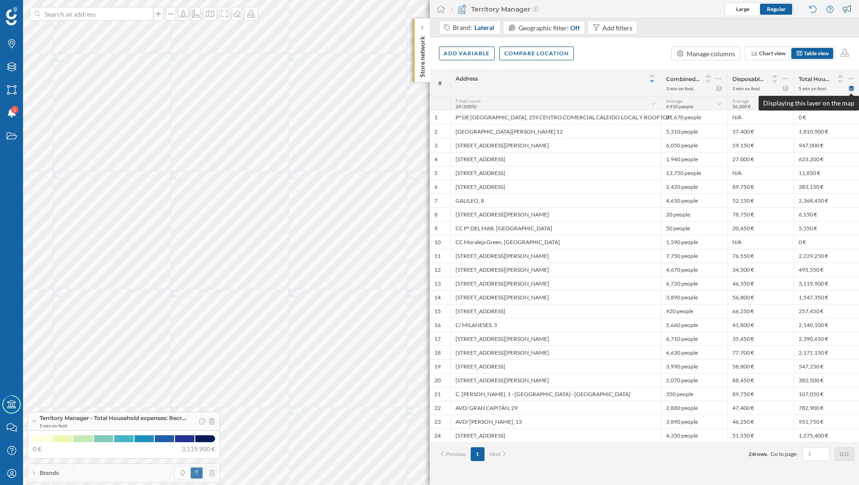
click at [853, 92] on div "Total Household expenses: Recreational, sporting and cultural activities 5 min …" at bounding box center [826, 83] width 66 height 26
click at [850, 89] on icon at bounding box center [851, 89] width 7 height 6
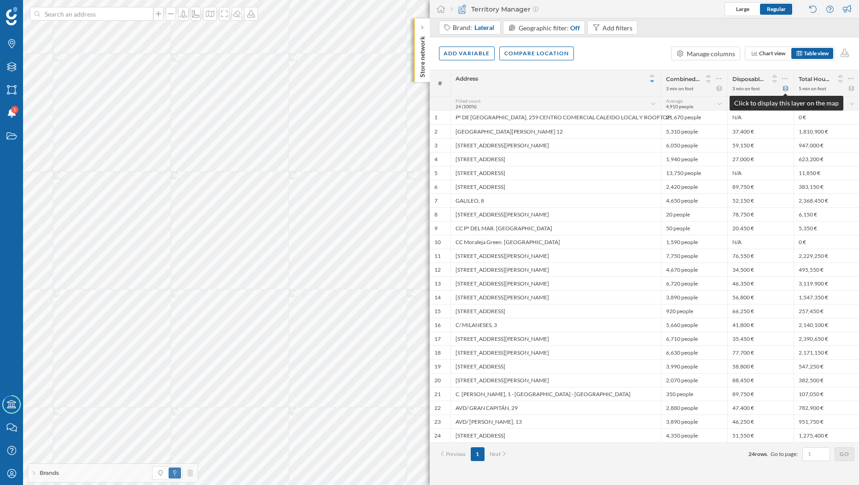
click at [787, 88] on icon at bounding box center [785, 89] width 7 height 6
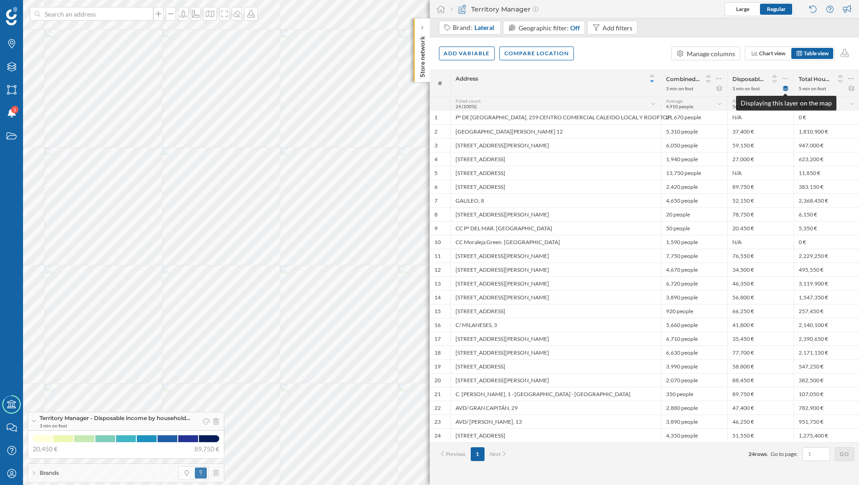
click at [785, 87] on icon at bounding box center [785, 89] width 6 height 6
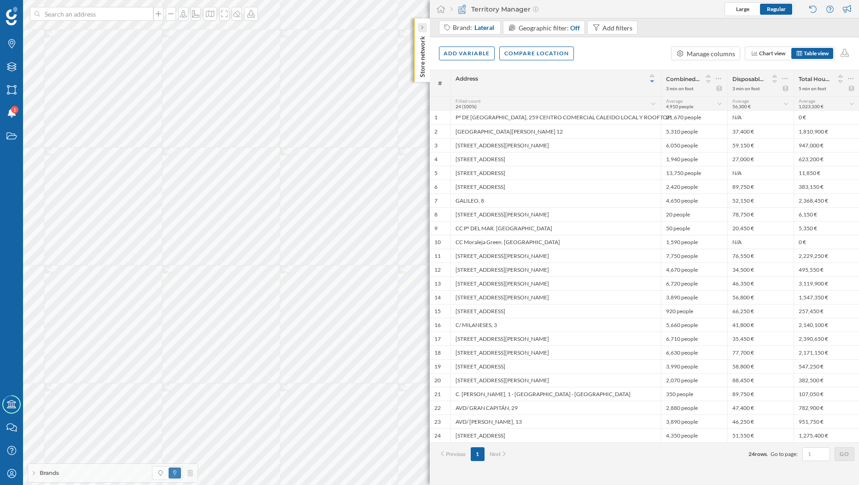
click at [420, 32] on div at bounding box center [421, 27] width 9 height 9
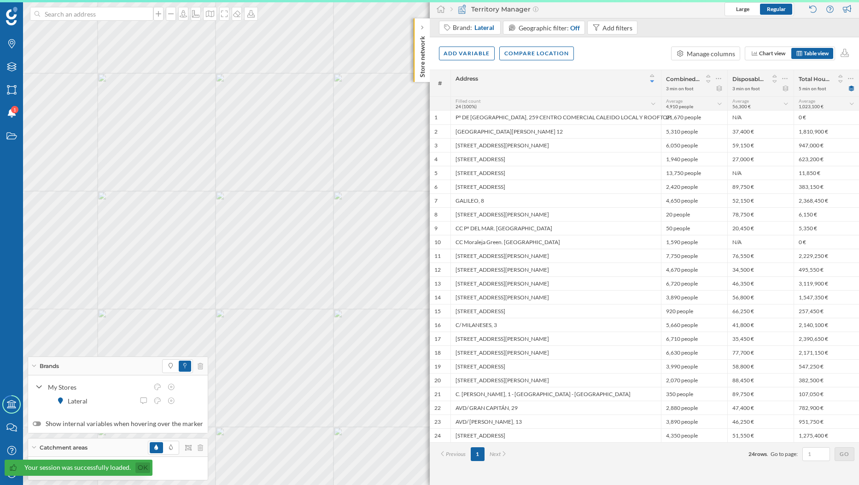
click at [137, 471] on link "Ok" at bounding box center [142, 467] width 15 height 11
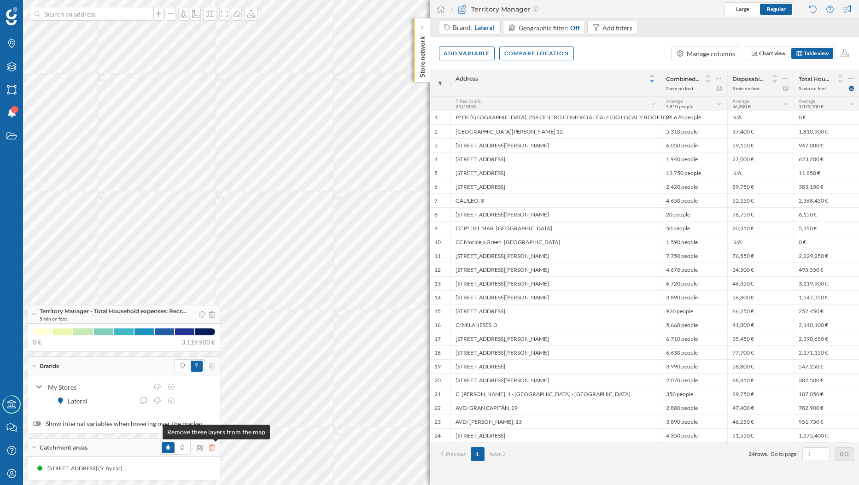
click at [214, 448] on icon at bounding box center [212, 447] width 6 height 6
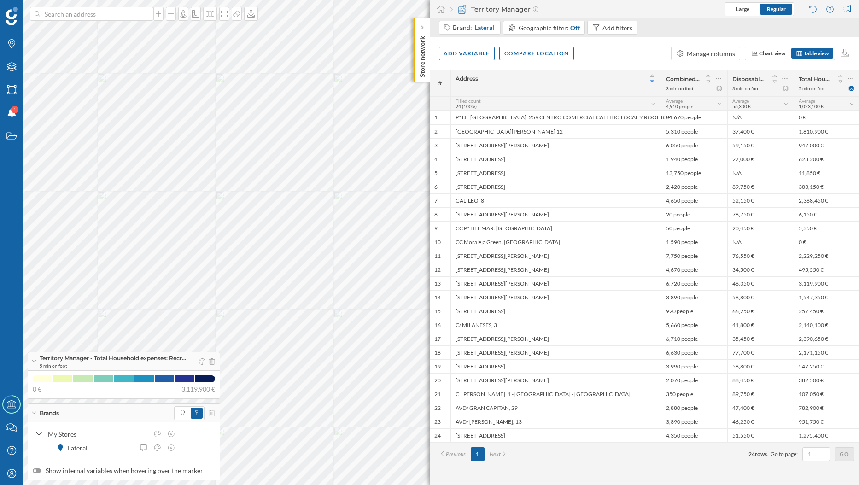
click at [33, 411] on div "Brands" at bounding box center [124, 413] width 192 height 18
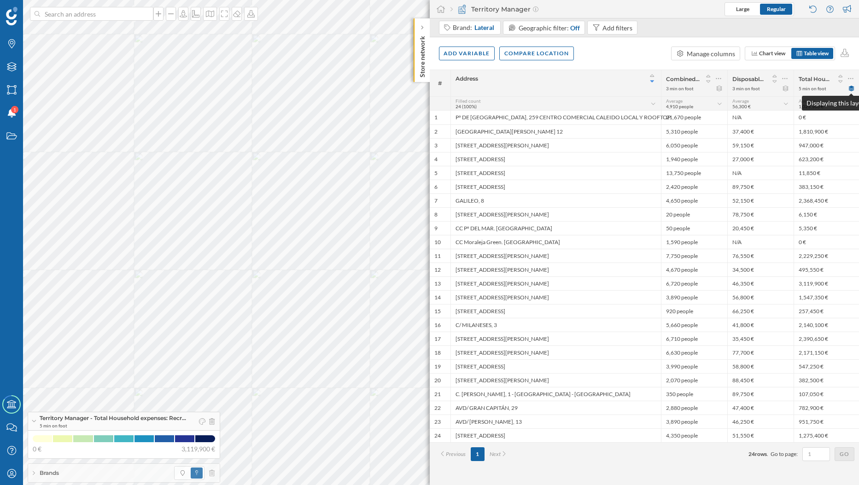
click at [852, 88] on icon at bounding box center [851, 89] width 7 height 6
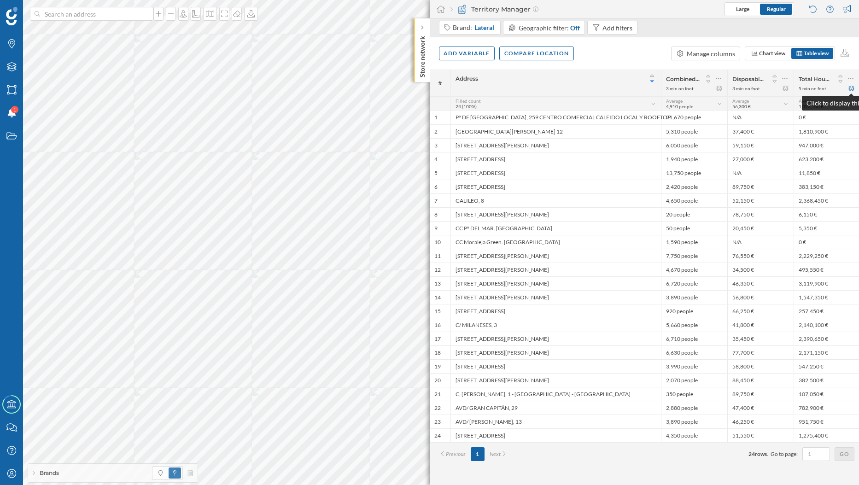
click at [850, 88] on icon at bounding box center [851, 89] width 7 height 6
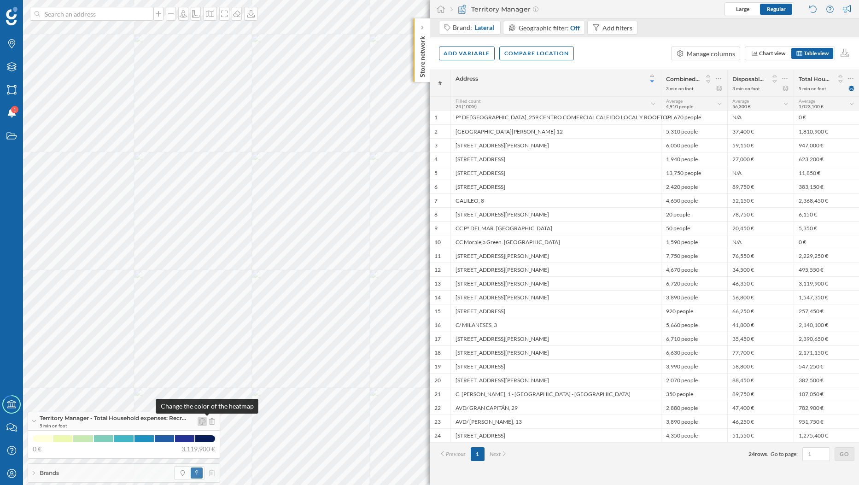
click at [203, 423] on div at bounding box center [202, 421] width 9 height 9
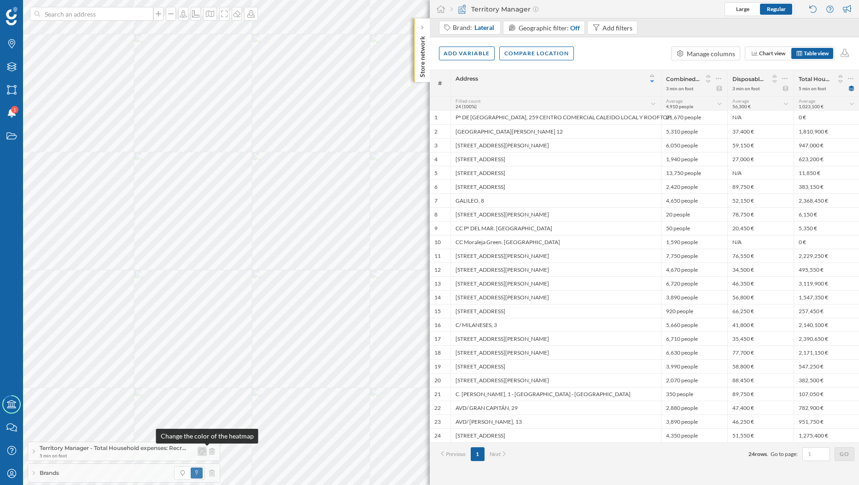
click at [202, 453] on div at bounding box center [202, 451] width 9 height 9
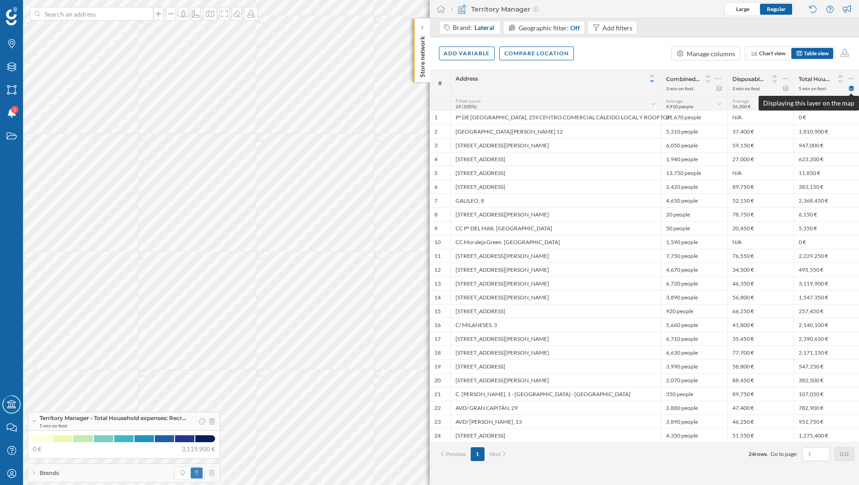
click at [851, 88] on icon at bounding box center [851, 89] width 6 height 6
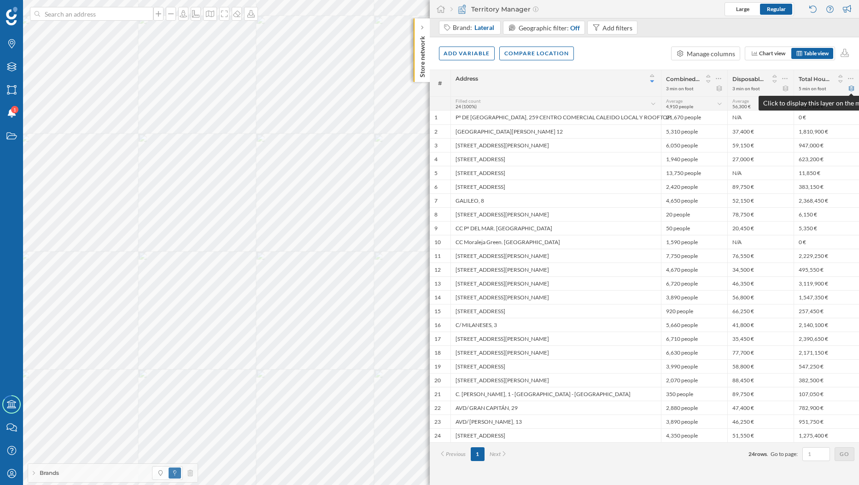
click at [851, 88] on icon at bounding box center [851, 89] width 6 height 6
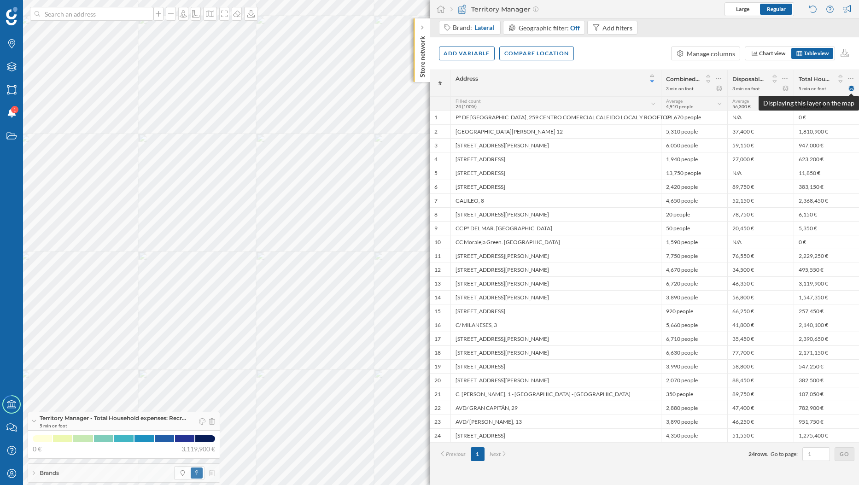
click at [851, 88] on icon at bounding box center [851, 89] width 6 height 6
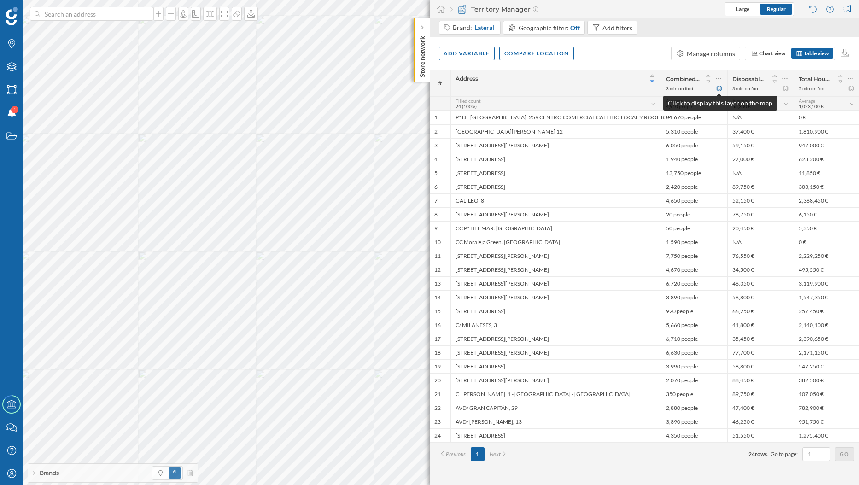
click at [719, 88] on icon at bounding box center [718, 89] width 7 height 6
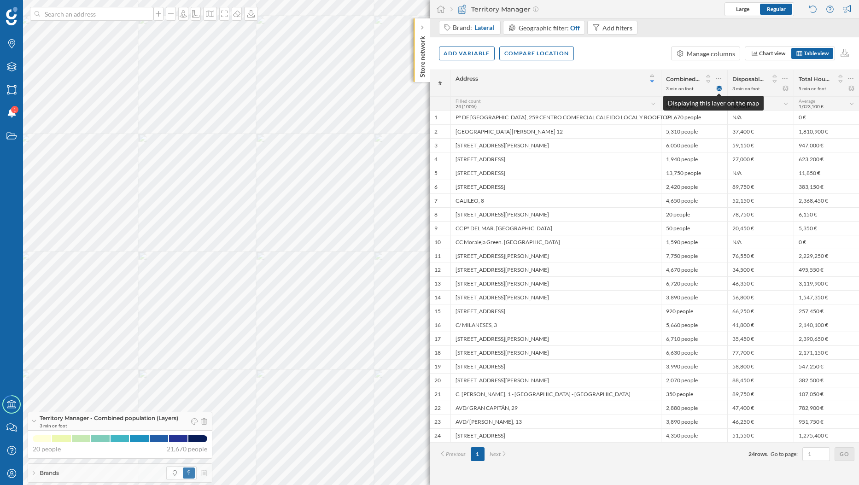
click at [719, 88] on icon at bounding box center [718, 89] width 7 height 6
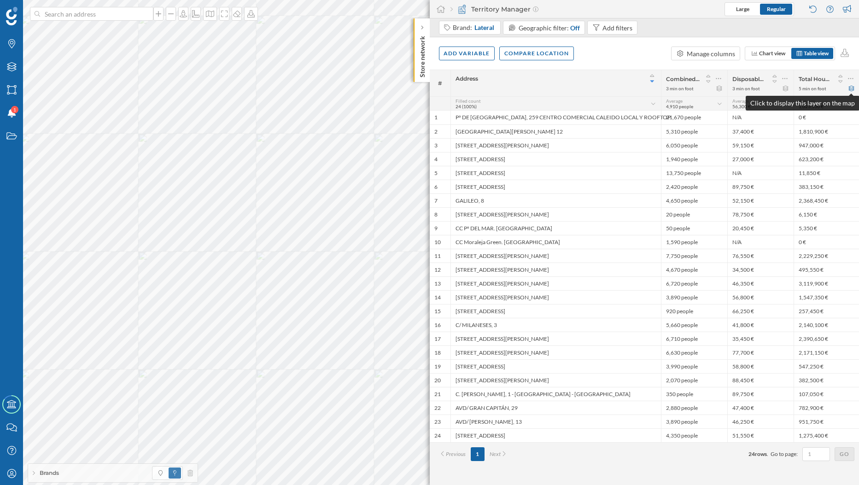
click at [852, 90] on icon at bounding box center [851, 89] width 7 height 6
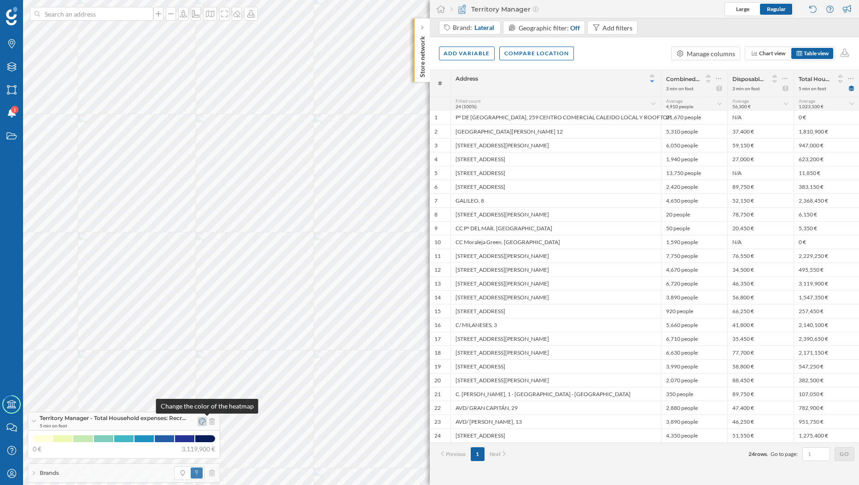
click at [205, 422] on icon at bounding box center [202, 421] width 6 height 6
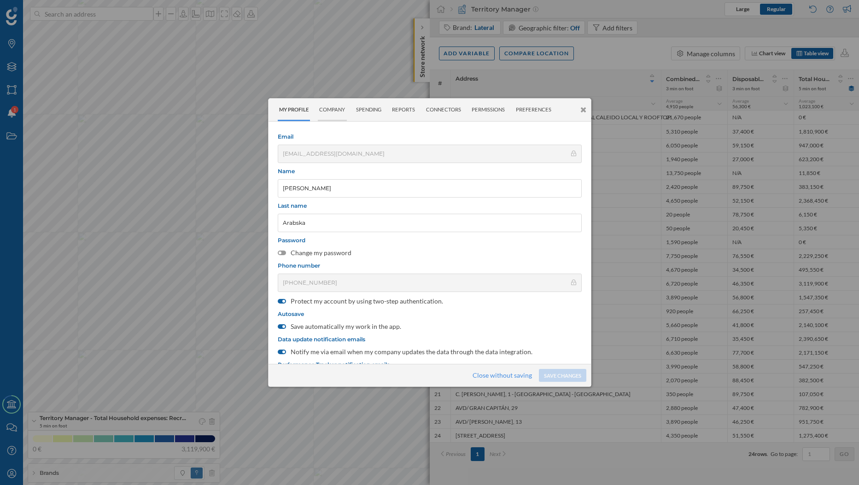
click at [333, 114] on div "Company" at bounding box center [332, 110] width 29 height 23
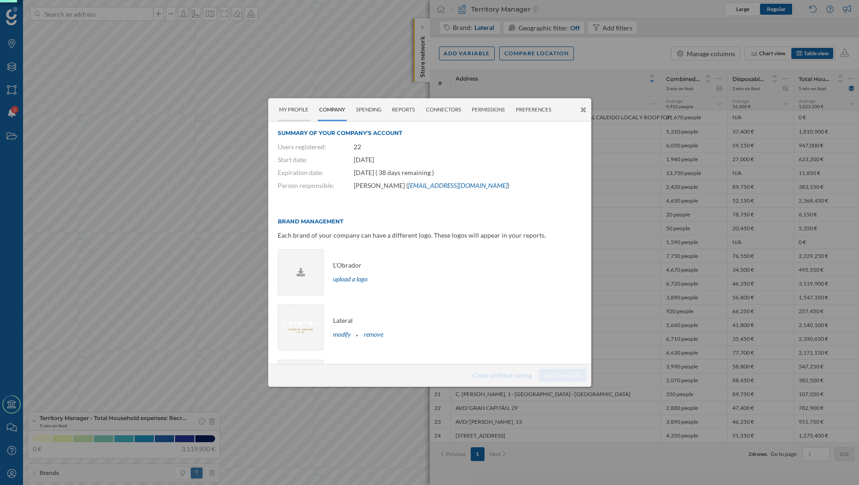
click at [293, 117] on div "My Profile" at bounding box center [294, 110] width 33 height 23
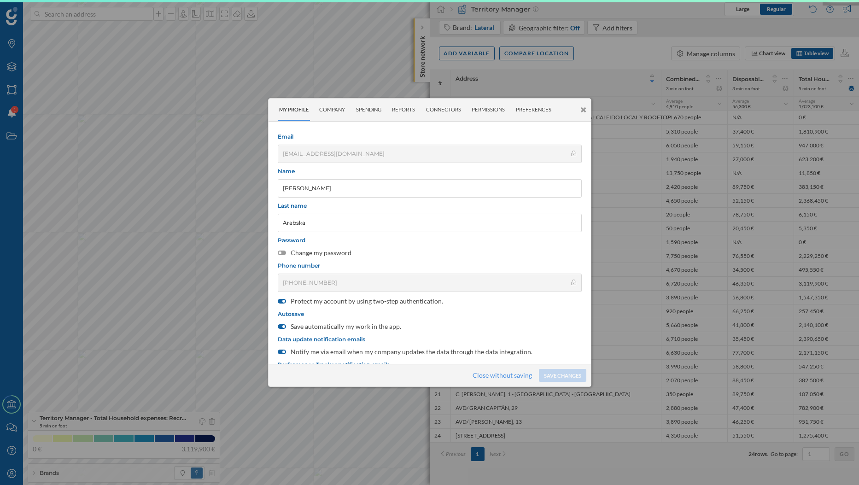
scroll to position [96, 0]
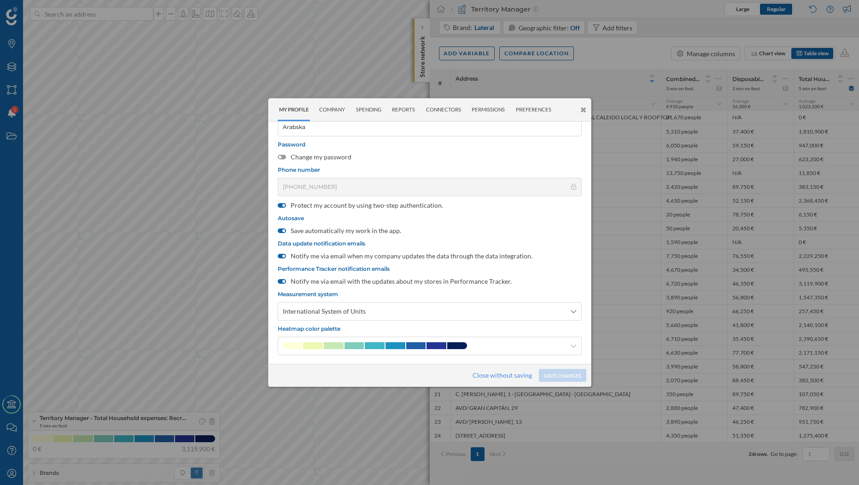
click at [581, 113] on icon at bounding box center [583, 110] width 6 height 8
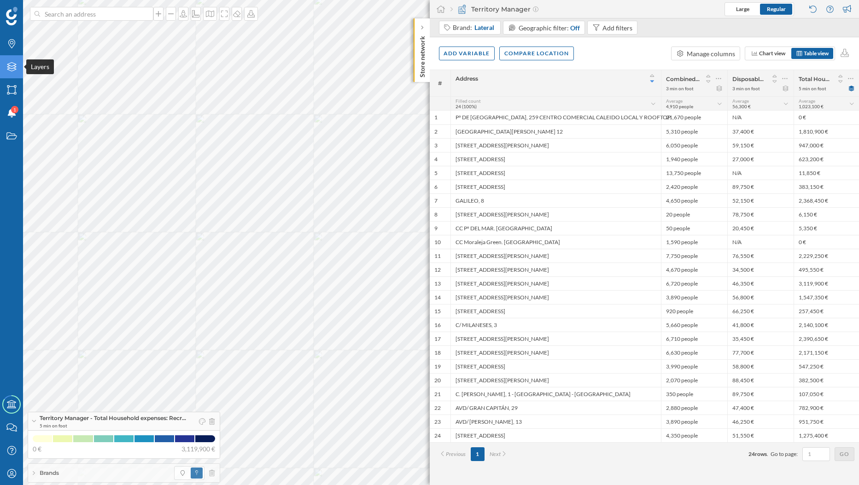
click at [5, 70] on div "Layers" at bounding box center [11, 66] width 23 height 23
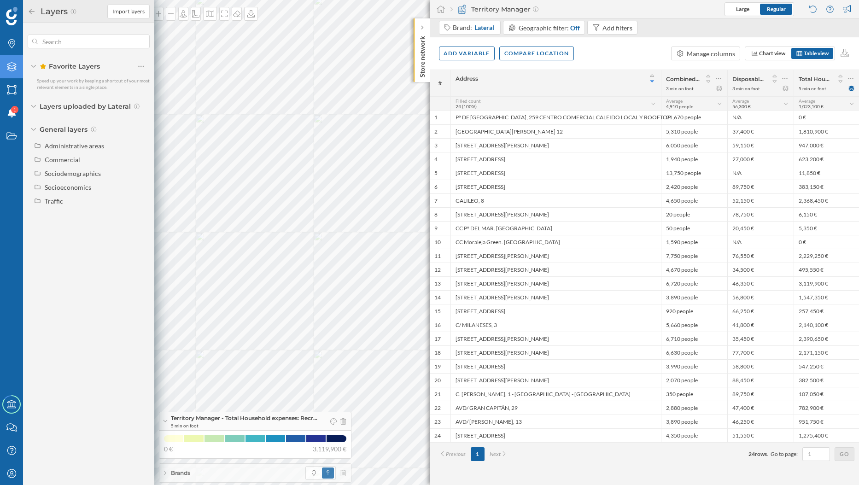
click at [36, 107] on div "Layers uploaded by Lateral" at bounding box center [89, 106] width 122 height 9
click at [38, 190] on div at bounding box center [38, 187] width 8 height 8
click at [91, 251] on div "Household expenses" at bounding box center [87, 248] width 58 height 8
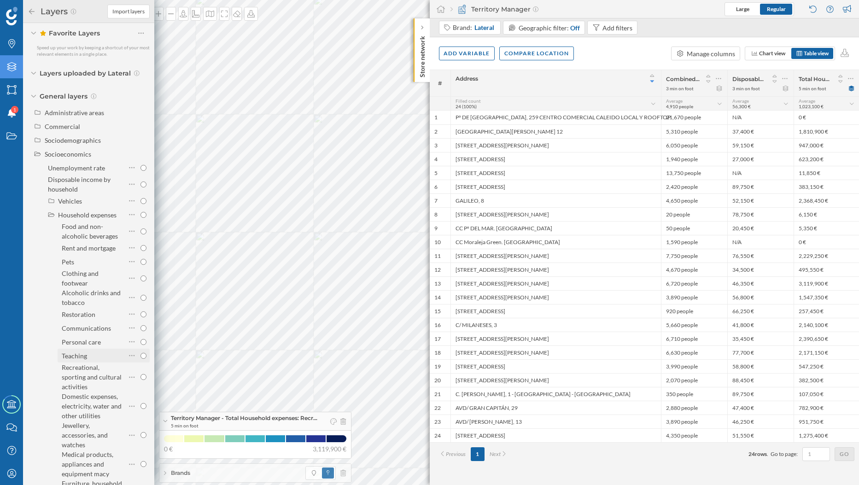
scroll to position [35, 0]
click at [97, 370] on div "Recreational, sporting and cultural activities" at bounding box center [93, 375] width 62 height 29
click at [140, 372] on input "Recreational, sporting and cultural activities" at bounding box center [143, 375] width 6 height 6
radio input "true"
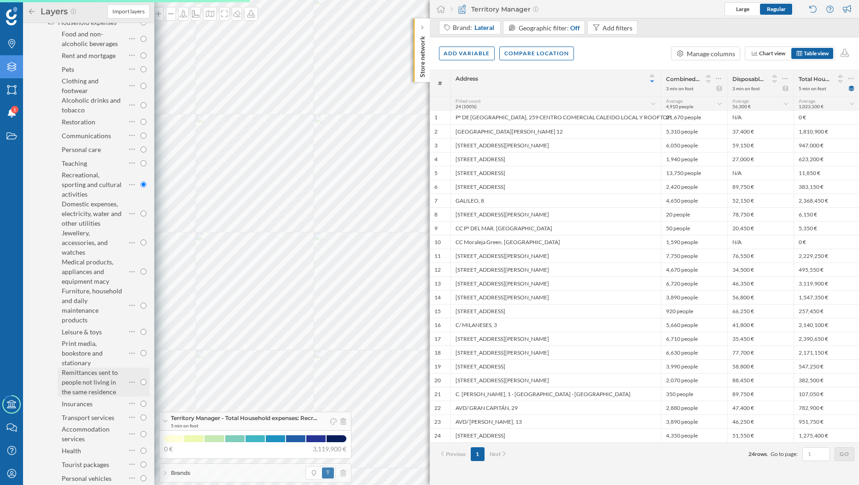
scroll to position [253, 0]
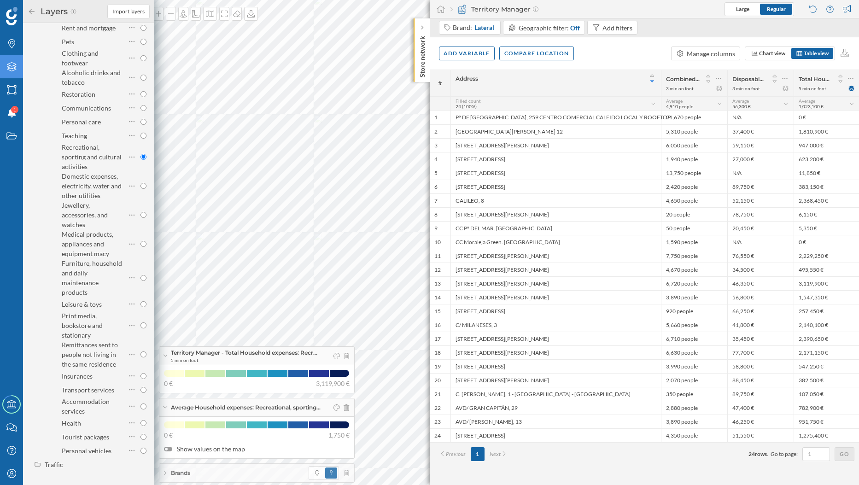
click at [221, 315] on div "Brands Layers Areas Notifications 1 States Academy Contact us Help Center My Pr…" at bounding box center [429, 242] width 859 height 485
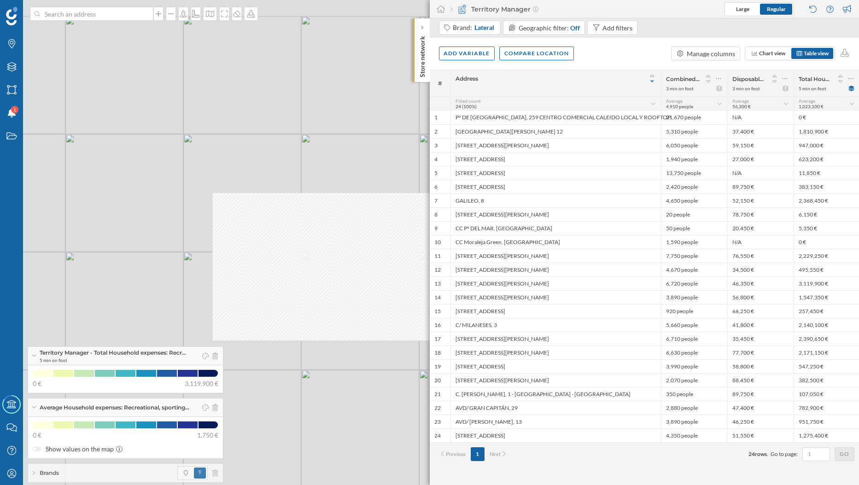
drag, startPoint x: 278, startPoint y: 257, endPoint x: 142, endPoint y: 281, distance: 138.4
click at [145, 284] on div "© Mapbox © OpenStreetMap Improve this map" at bounding box center [429, 242] width 859 height 485
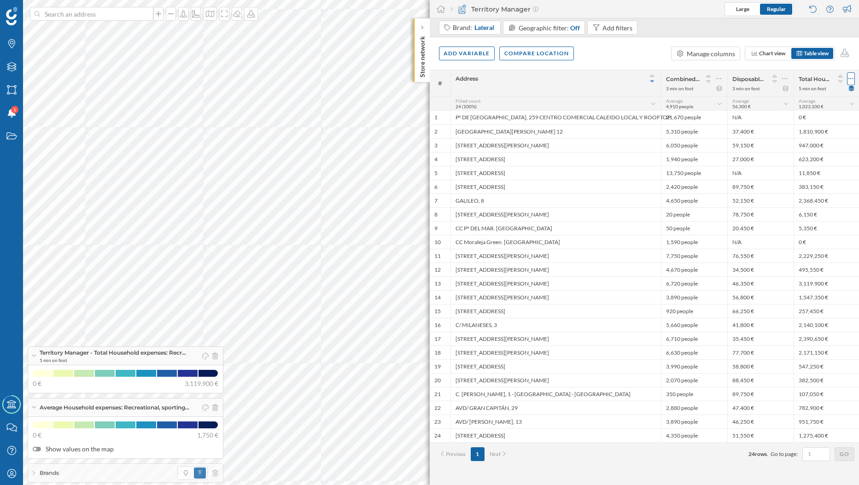
click at [852, 76] on icon at bounding box center [851, 78] width 6 height 9
click at [824, 116] on div "Modify catchment area" at bounding box center [802, 116] width 92 height 10
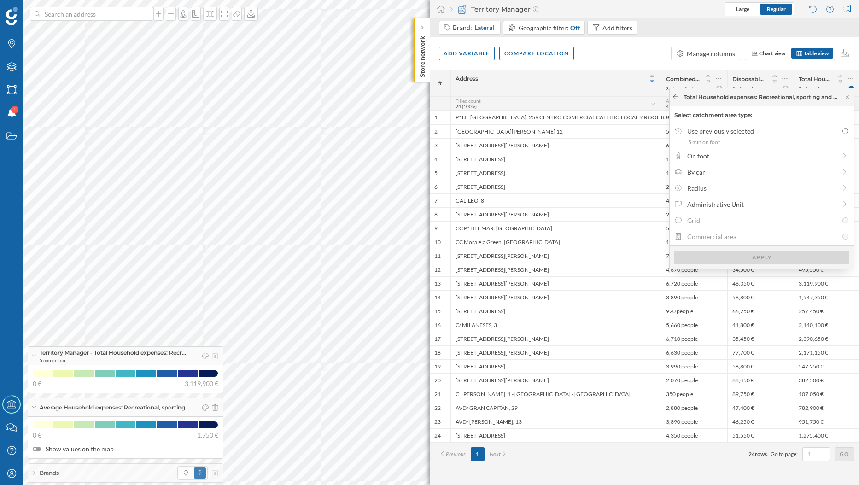
click at [678, 99] on icon at bounding box center [675, 97] width 7 height 6
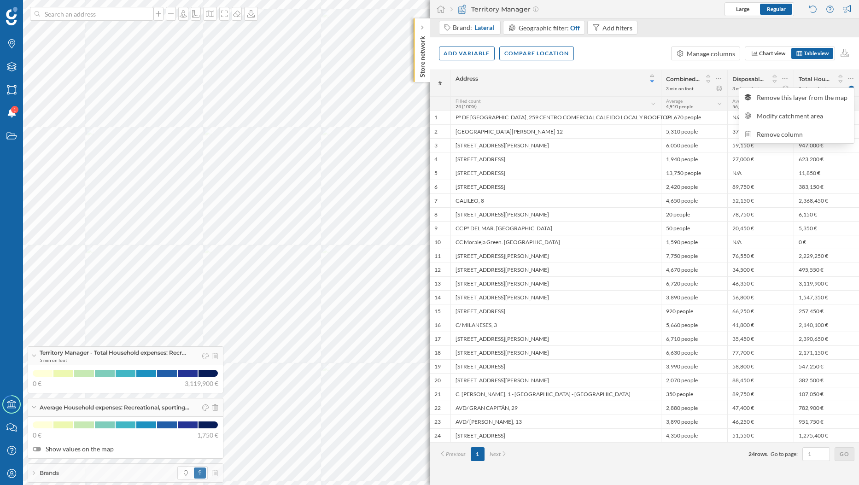
click at [650, 56] on div "Add variable Compare location Manage columns Chart view Table view" at bounding box center [645, 53] width 430 height 32
click at [482, 58] on div "Add variable" at bounding box center [467, 53] width 56 height 14
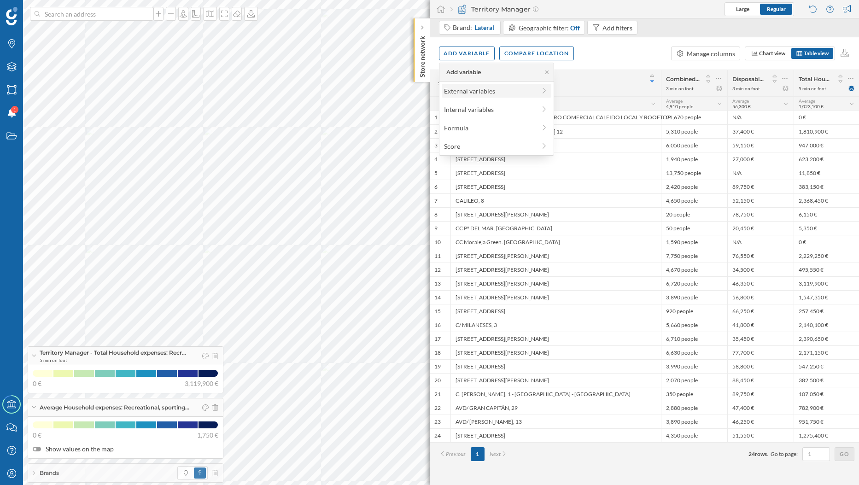
click at [491, 92] on div "External variables" at bounding box center [490, 91] width 92 height 10
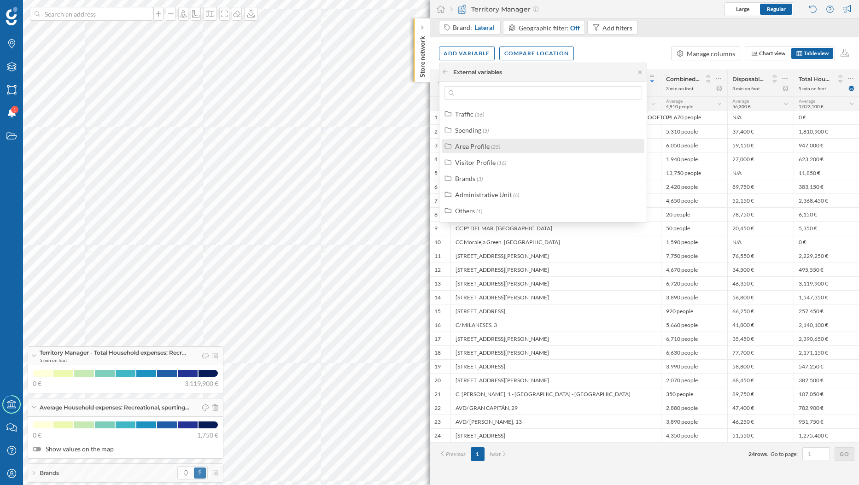
click at [484, 142] on div "Area Profile" at bounding box center [472, 146] width 35 height 8
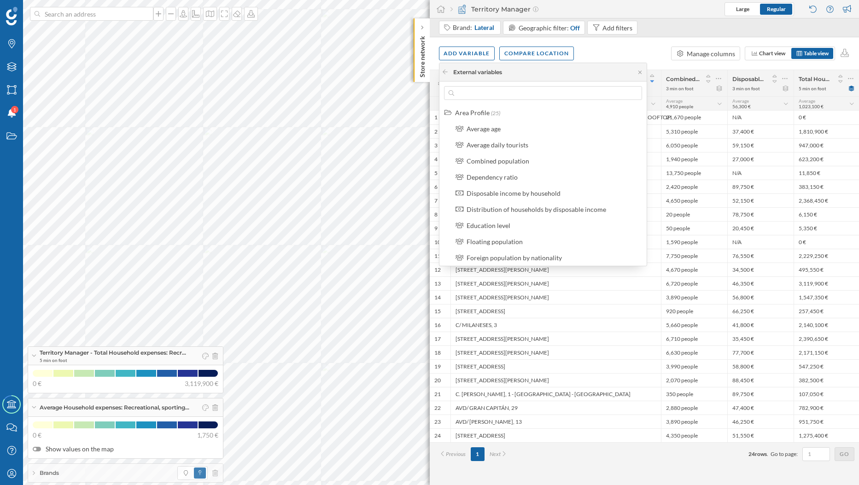
scroll to position [0, 0]
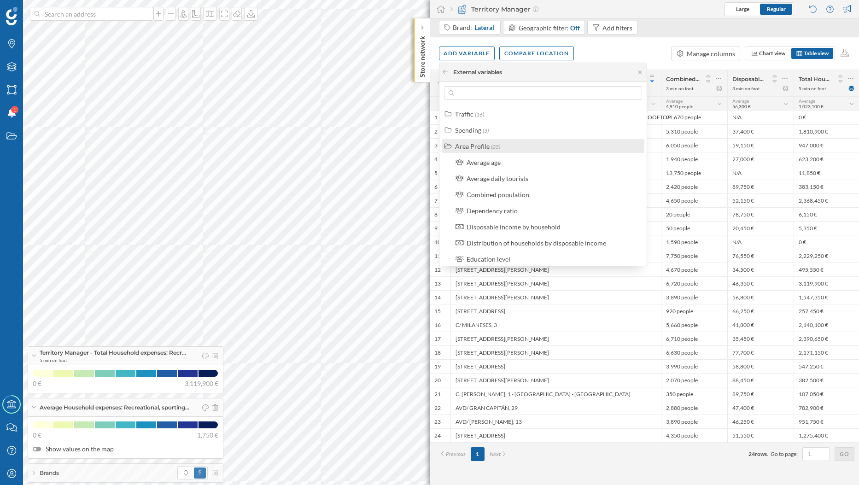
click at [471, 147] on div "Area Profile" at bounding box center [472, 146] width 35 height 8
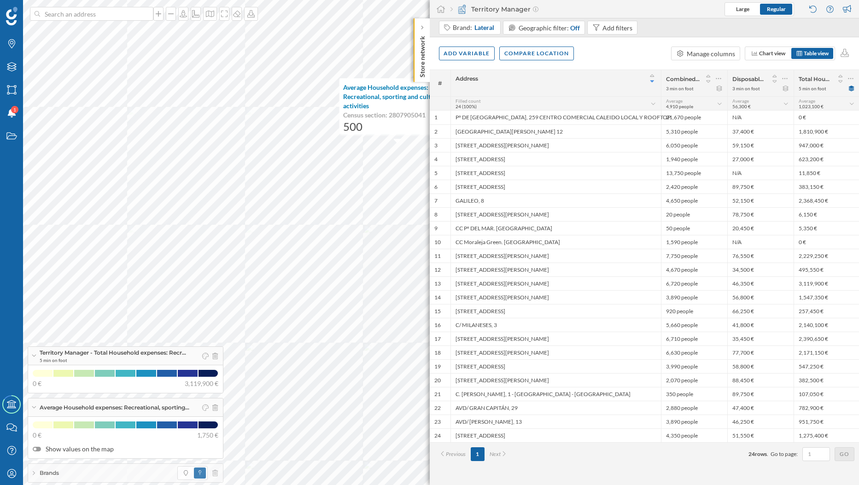
click at [424, 63] on p "Store network" at bounding box center [421, 54] width 9 height 45
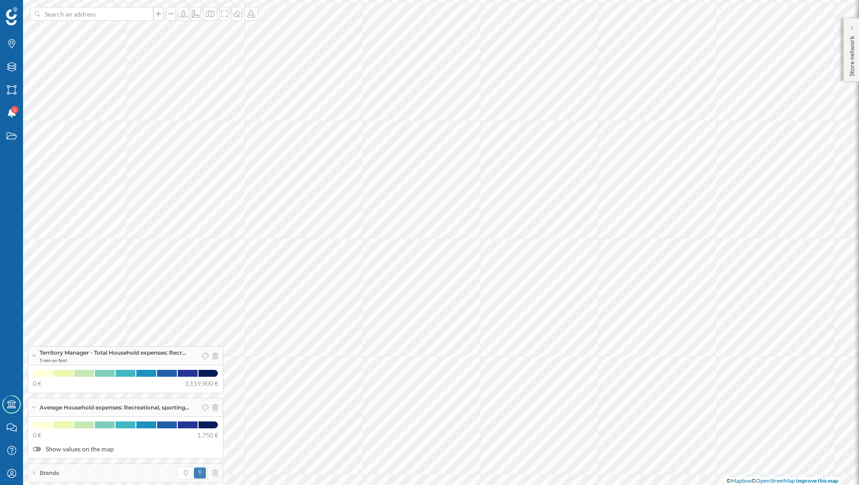
click at [853, 45] on p "Store network" at bounding box center [851, 54] width 9 height 44
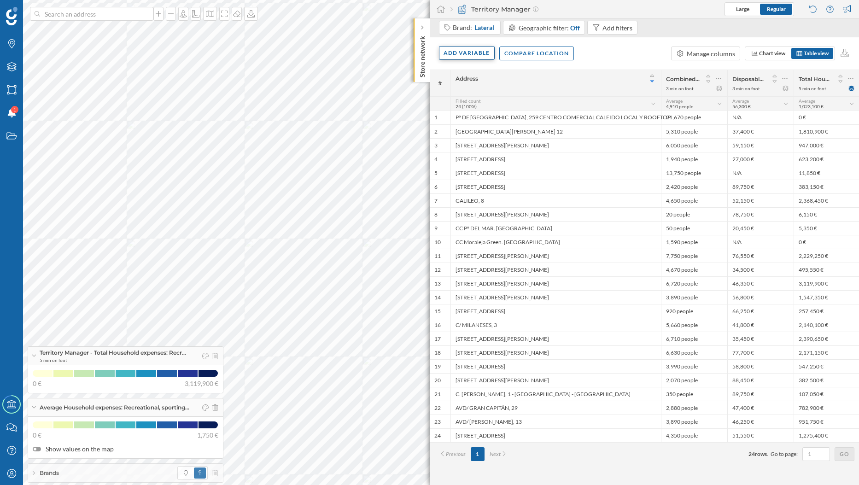
click at [469, 52] on div "Add variable" at bounding box center [467, 53] width 56 height 14
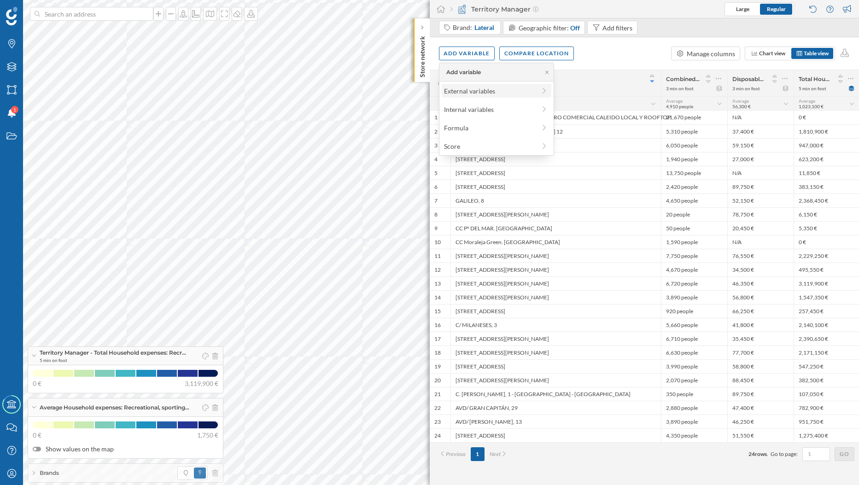
click at [469, 91] on div "External variables" at bounding box center [490, 91] width 92 height 10
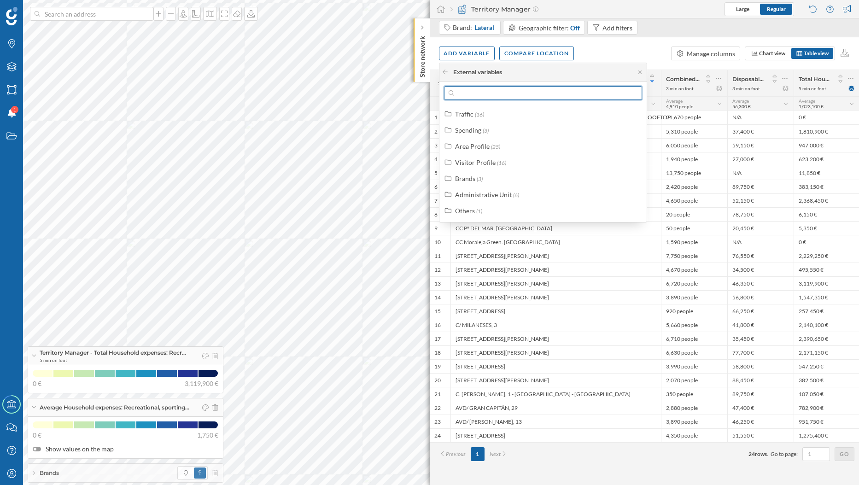
click at [469, 92] on input "text" at bounding box center [543, 93] width 178 height 14
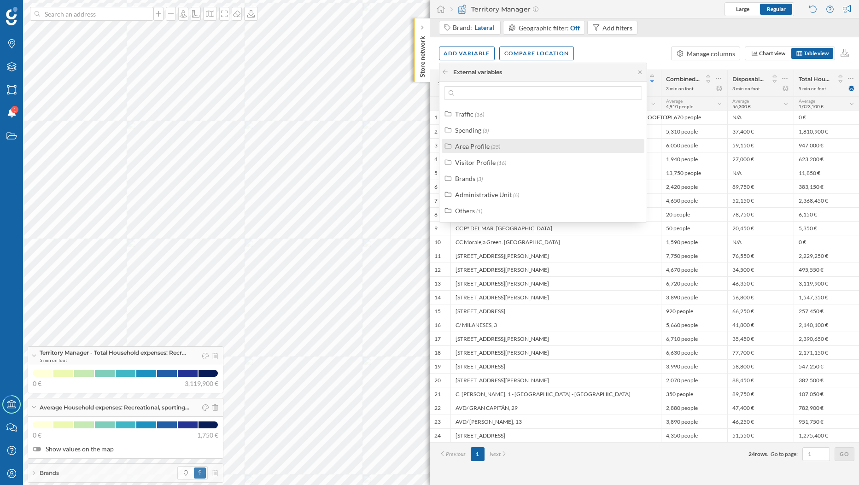
click at [470, 149] on div "Area Profile" at bounding box center [472, 146] width 35 height 8
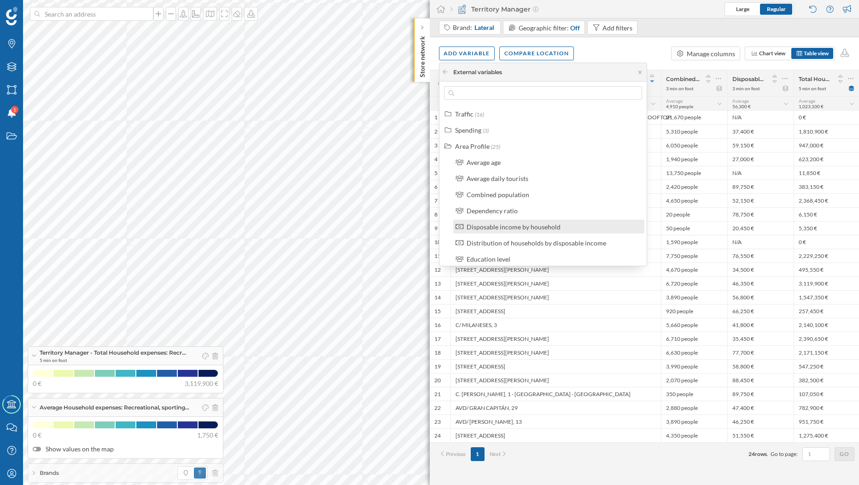
click at [535, 228] on div "Disposable income by household" at bounding box center [513, 227] width 94 height 8
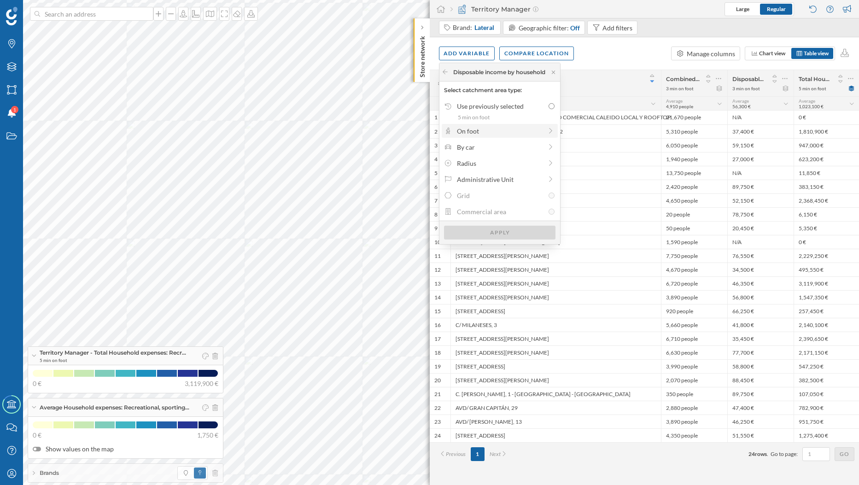
click at [498, 135] on div "On foot" at bounding box center [499, 131] width 85 height 10
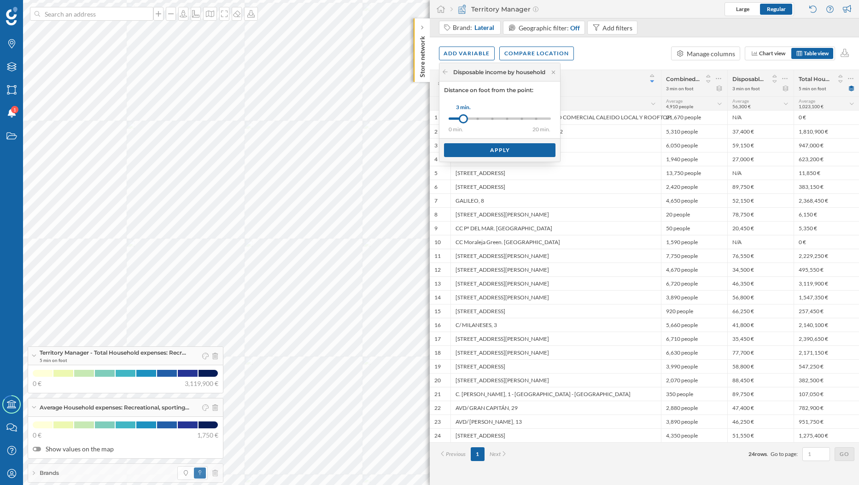
click at [479, 118] on div "0 min. 3 min. 5 min. 7 min. 8 min. 10 min. 15 min. 20 min." at bounding box center [499, 118] width 102 height 2
click at [497, 152] on div "Apply" at bounding box center [499, 150] width 111 height 14
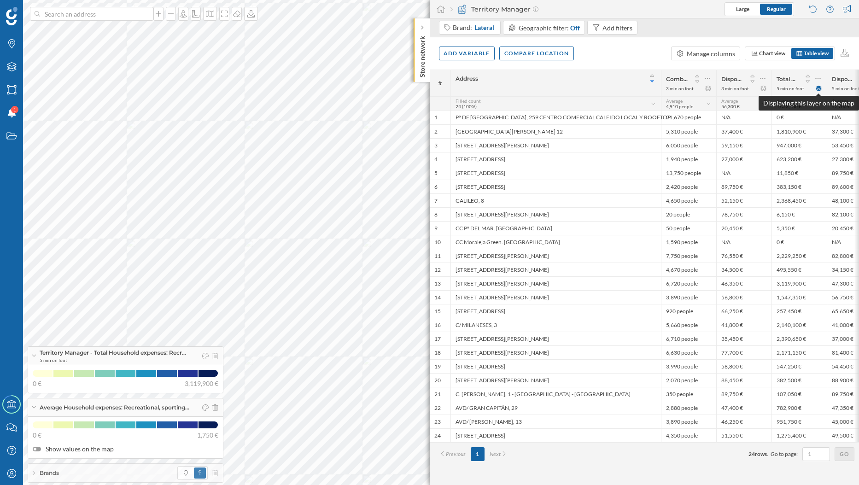
click at [818, 86] on icon at bounding box center [818, 89] width 6 height 6
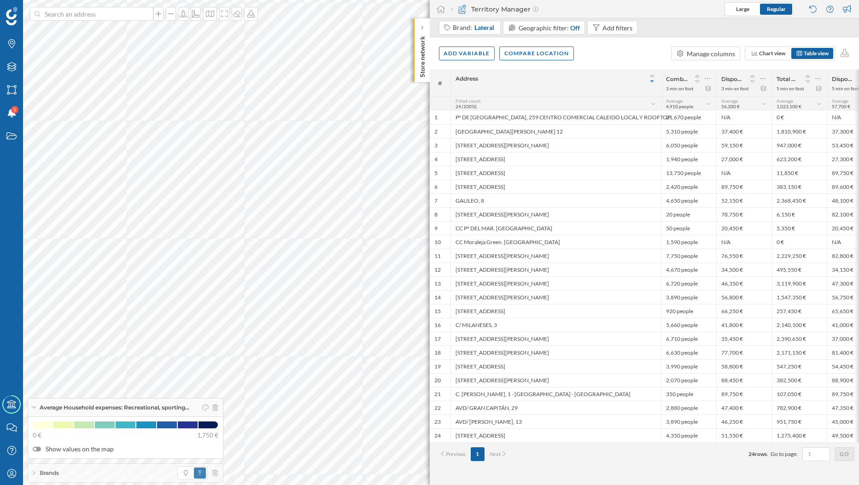
scroll to position [0, 23]
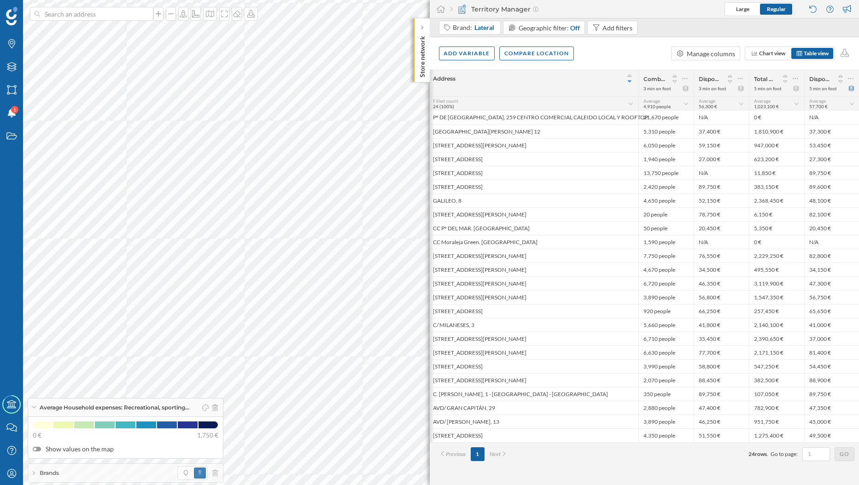
click at [851, 90] on icon at bounding box center [851, 89] width 7 height 6
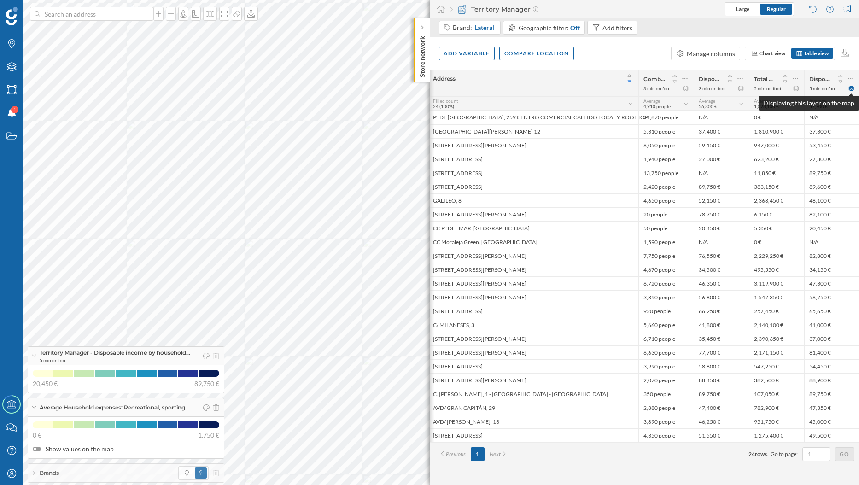
click at [849, 87] on icon at bounding box center [851, 89] width 6 height 6
